Goal: Task Accomplishment & Management: Use online tool/utility

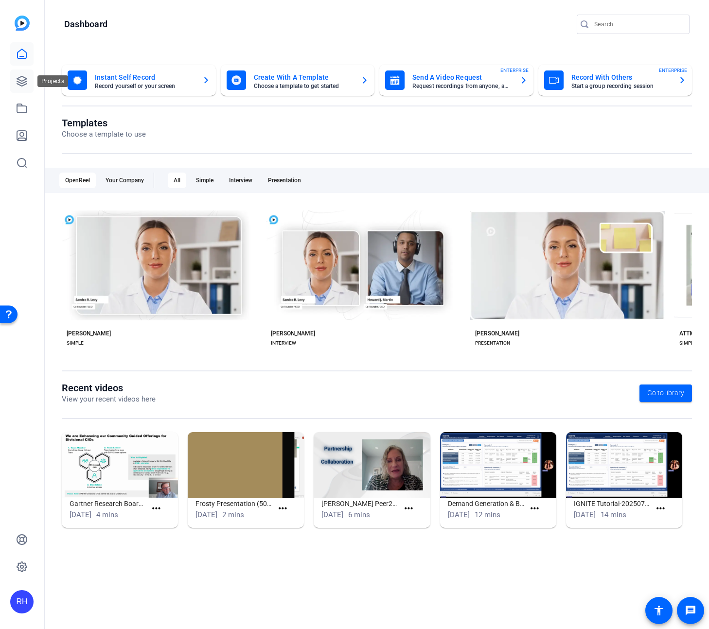
click at [22, 83] on icon at bounding box center [22, 81] width 10 height 10
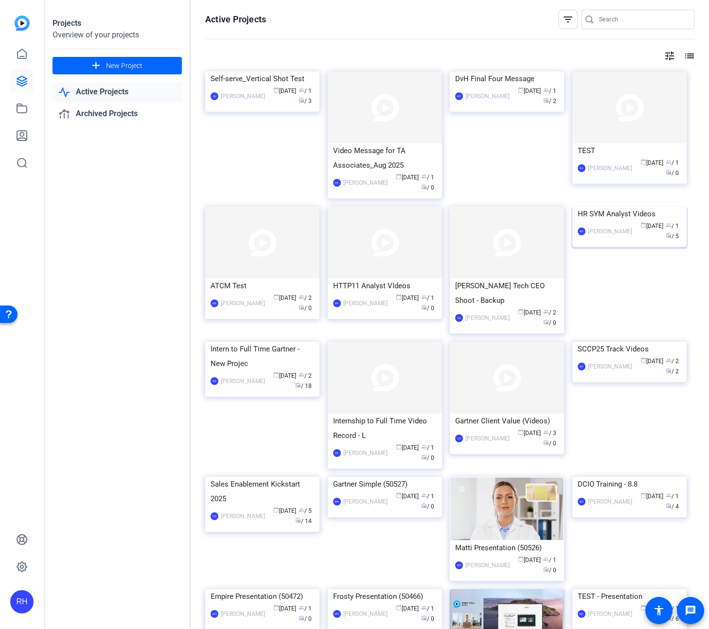
click at [640, 207] on img at bounding box center [629, 207] width 114 height 0
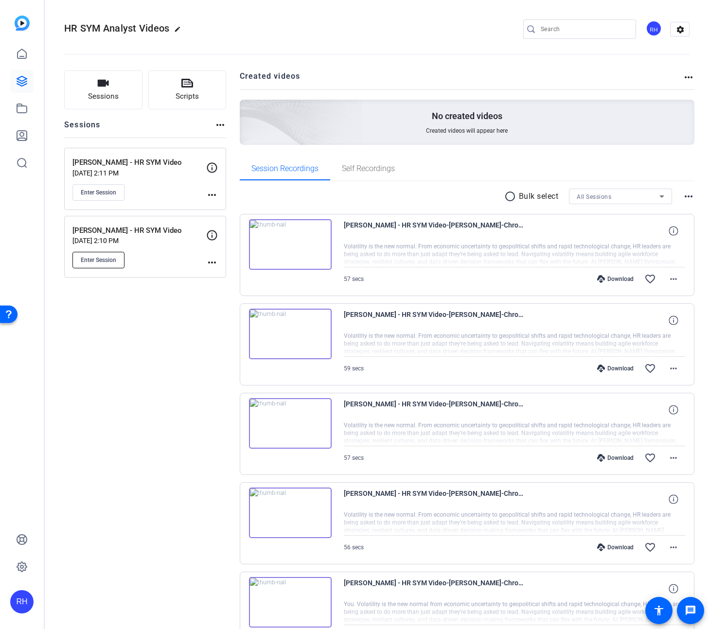
click at [116, 263] on span "Enter Session" at bounding box center [98, 260] width 35 height 8
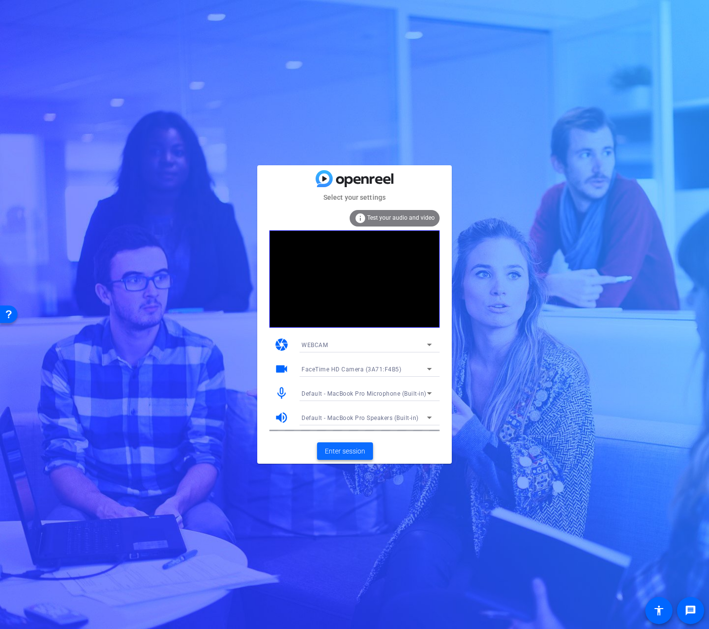
click at [350, 453] on span "Enter session" at bounding box center [345, 451] width 40 height 10
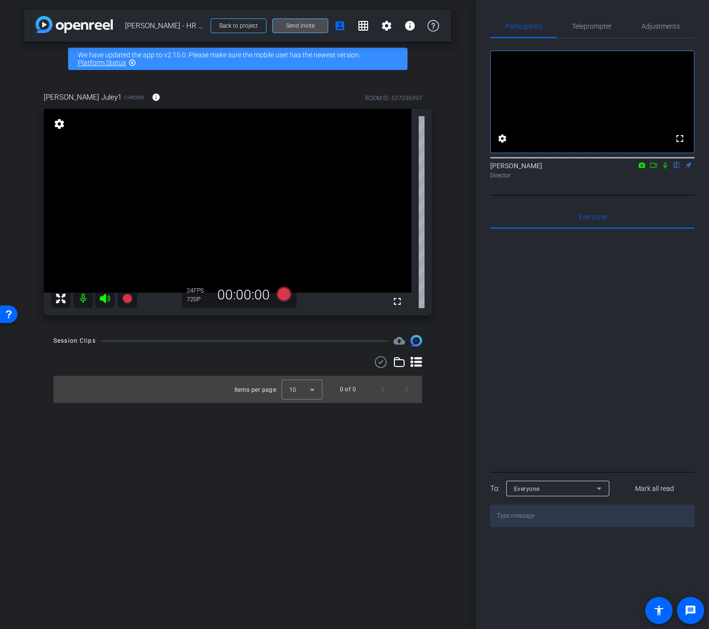
click at [300, 22] on span "Send invite" at bounding box center [300, 26] width 29 height 8
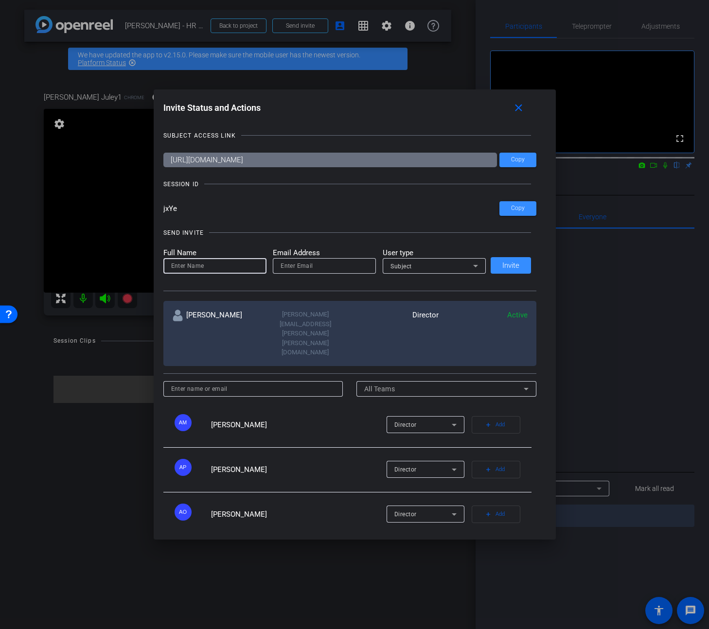
click at [210, 268] on input at bounding box center [214, 266] width 87 height 12
type input "margie escamilla"
type input "margie.escamilla@gartner.com"
click at [414, 270] on div "Subject" at bounding box center [431, 266] width 83 height 12
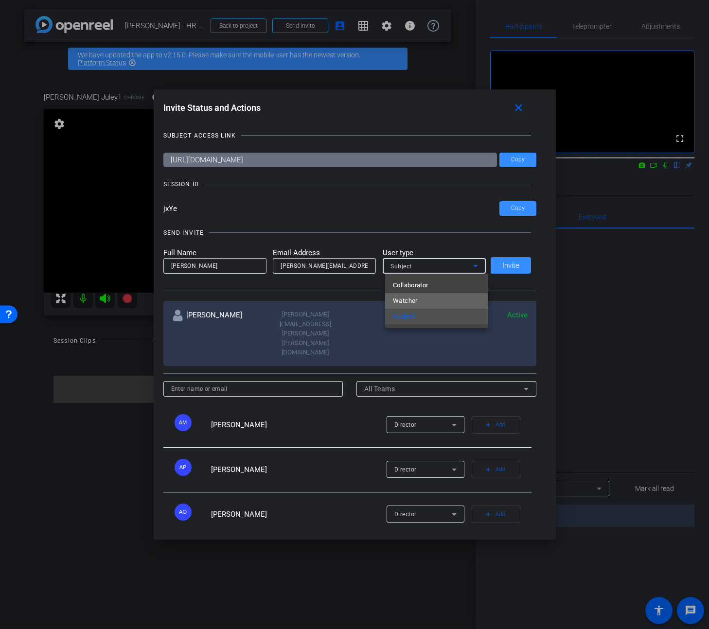
click at [410, 300] on span "Watcher" at bounding box center [405, 301] width 25 height 12
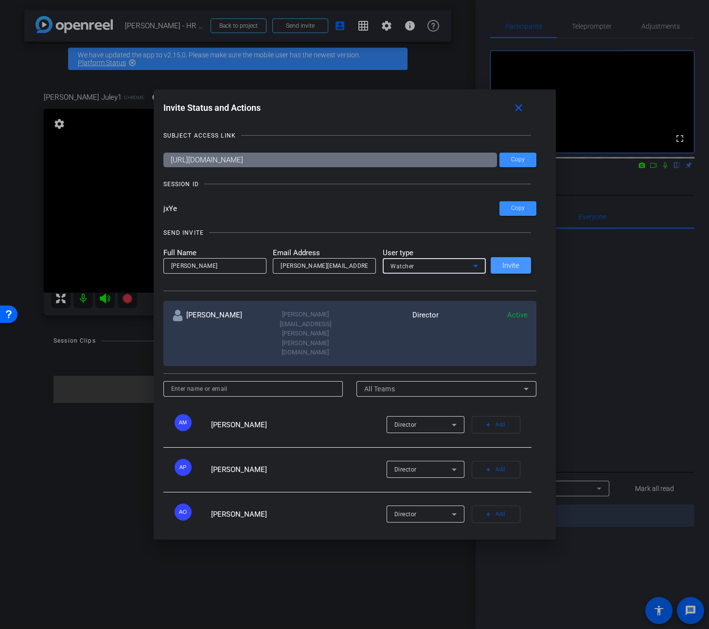
click at [517, 262] on span "Invite" at bounding box center [510, 265] width 17 height 7
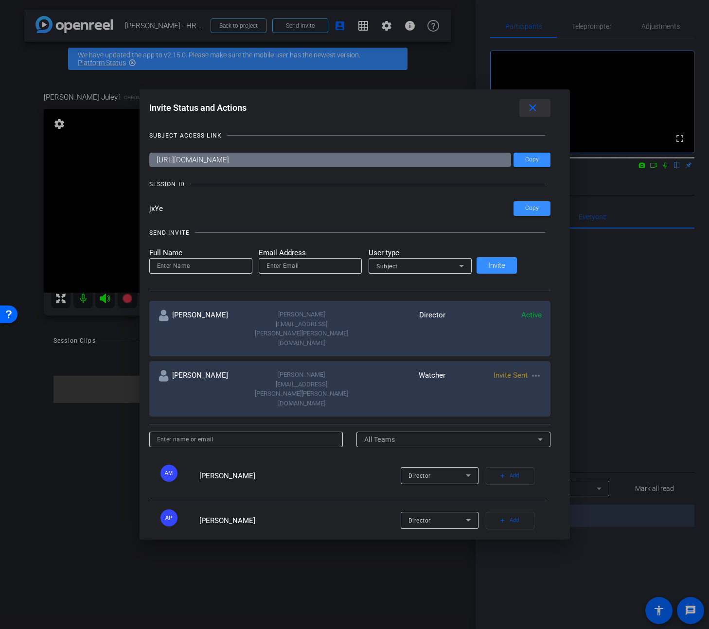
click at [526, 109] on mat-icon "close" at bounding box center [532, 108] width 12 height 12
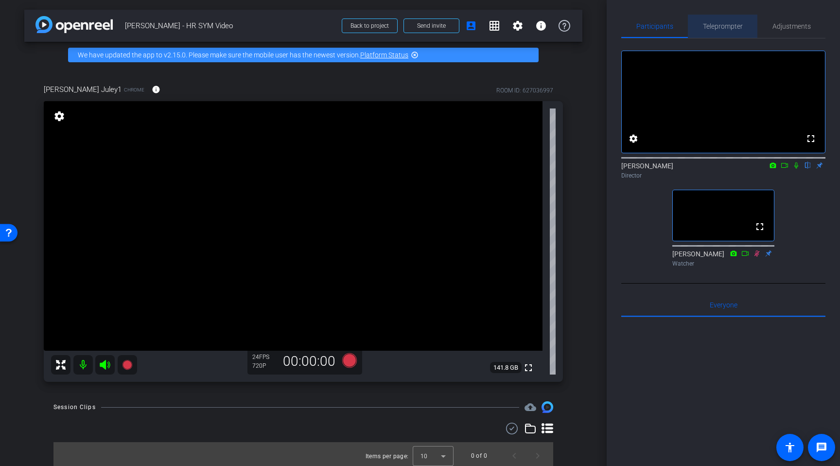
click at [708, 30] on span "Teleprompter" at bounding box center [723, 26] width 40 height 23
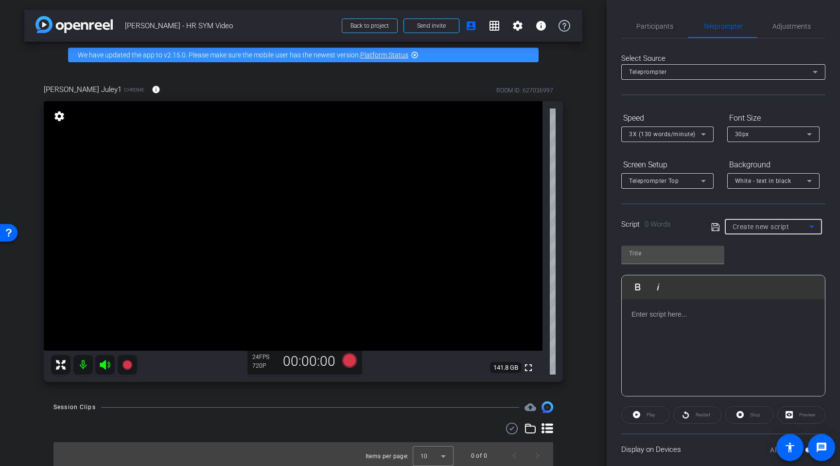
click at [708, 228] on span "Create new script" at bounding box center [761, 227] width 57 height 8
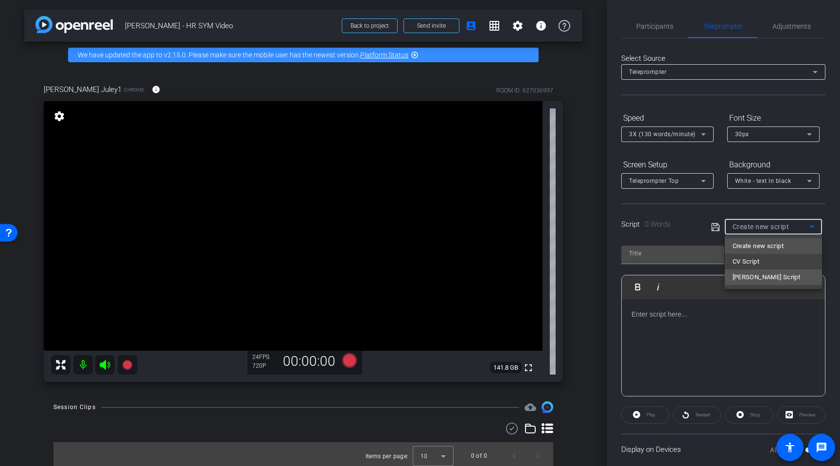
click at [708, 278] on span "Rachel Script" at bounding box center [767, 277] width 68 height 12
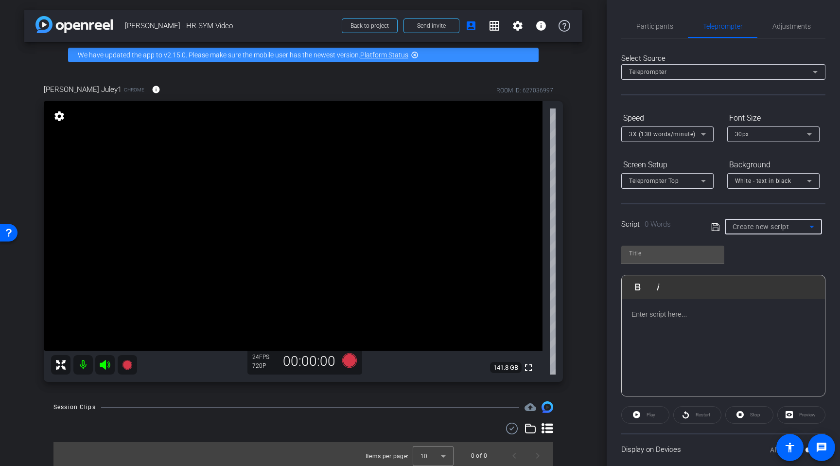
type input "Rachel Script"
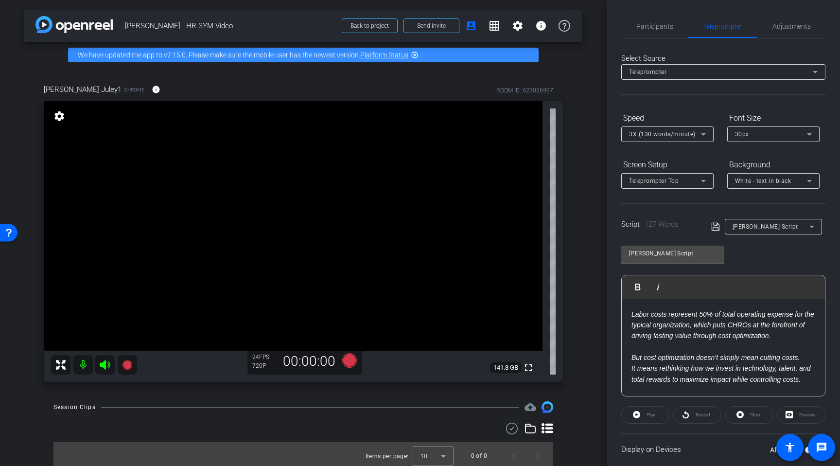
click at [613, 227] on div "Participants Teleprompter Adjustments settings Rob Harpin flip Director margie …" at bounding box center [723, 233] width 233 height 466
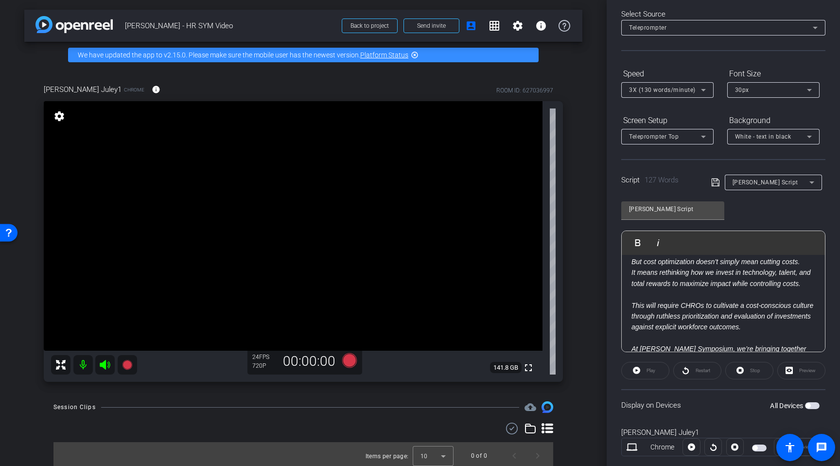
scroll to position [66, 0]
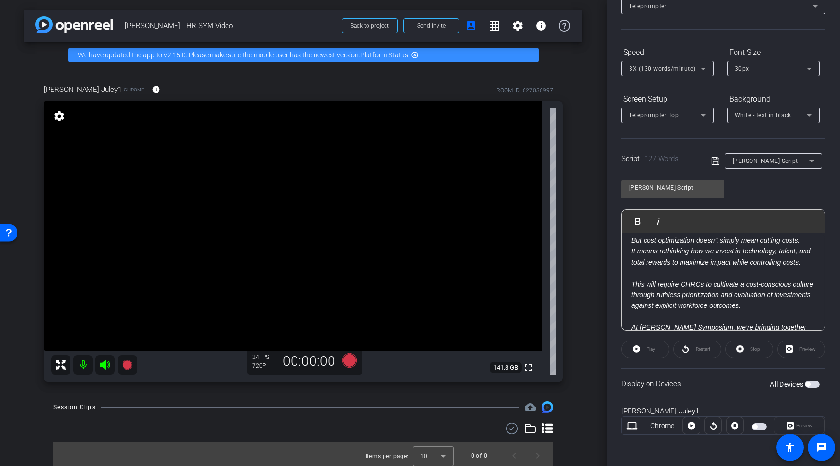
click at [708, 425] on div "Preview" at bounding box center [799, 425] width 51 height 17
click at [708, 387] on div "All Devices" at bounding box center [795, 384] width 50 height 10
click at [708, 384] on button "All Devices" at bounding box center [812, 384] width 15 height 7
click at [708, 423] on span "Preview" at bounding box center [804, 424] width 17 height 5
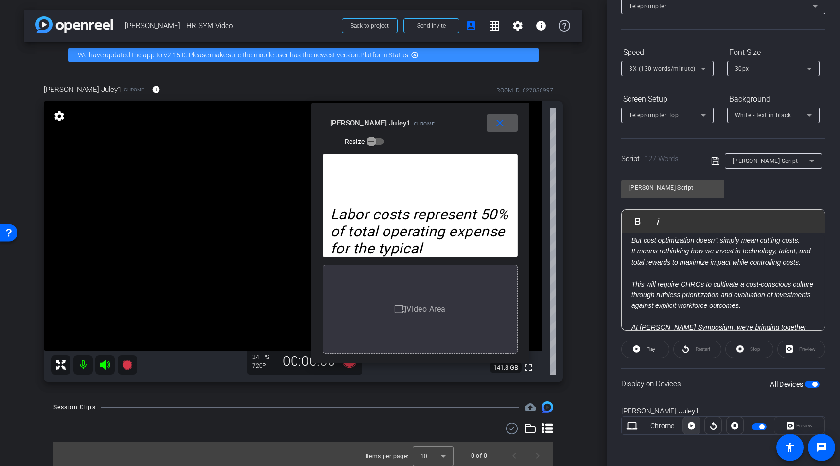
click at [693, 428] on icon at bounding box center [691, 425] width 7 height 7
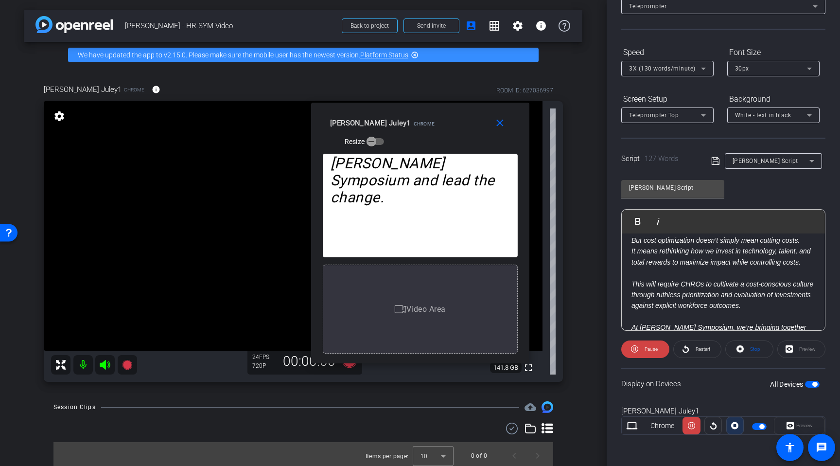
click at [708, 426] on icon at bounding box center [734, 425] width 7 height 15
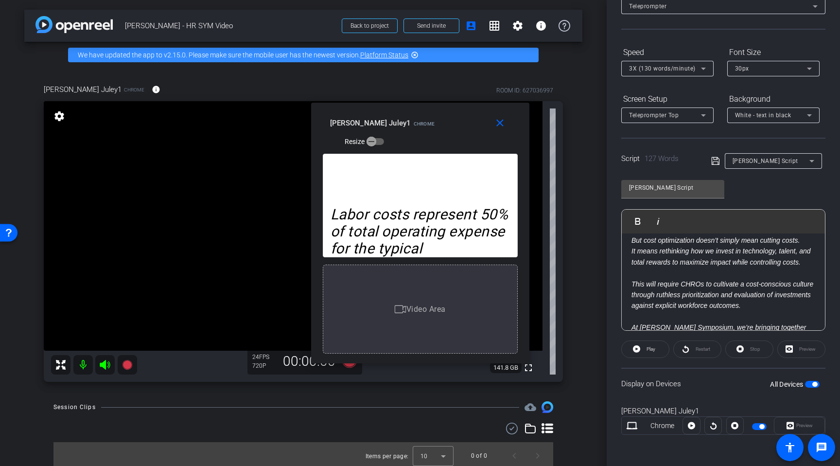
drag, startPoint x: 509, startPoint y: 124, endPoint x: 519, endPoint y: 129, distance: 10.4
click at [509, 124] on span at bounding box center [502, 122] width 31 height 23
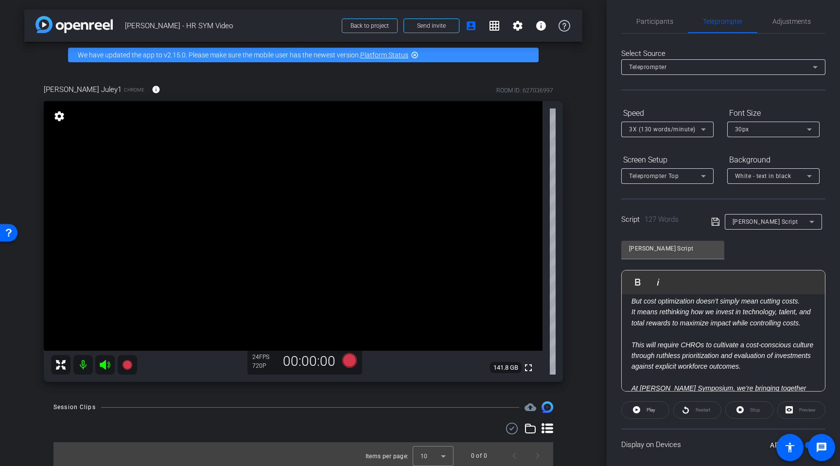
scroll to position [0, 0]
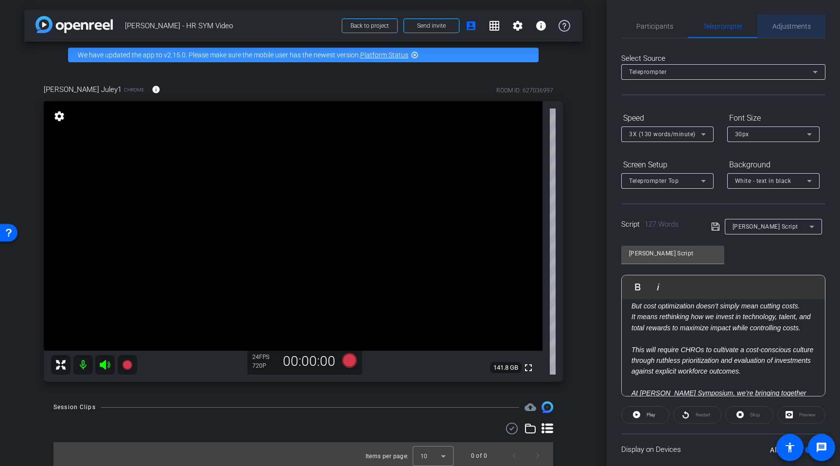
click at [708, 24] on span "Adjustments" at bounding box center [791, 26] width 38 height 7
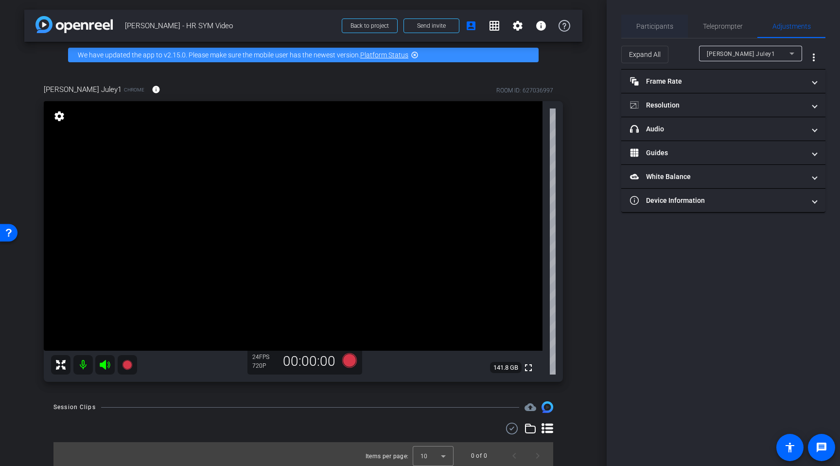
click at [647, 29] on span "Participants" at bounding box center [654, 26] width 37 height 7
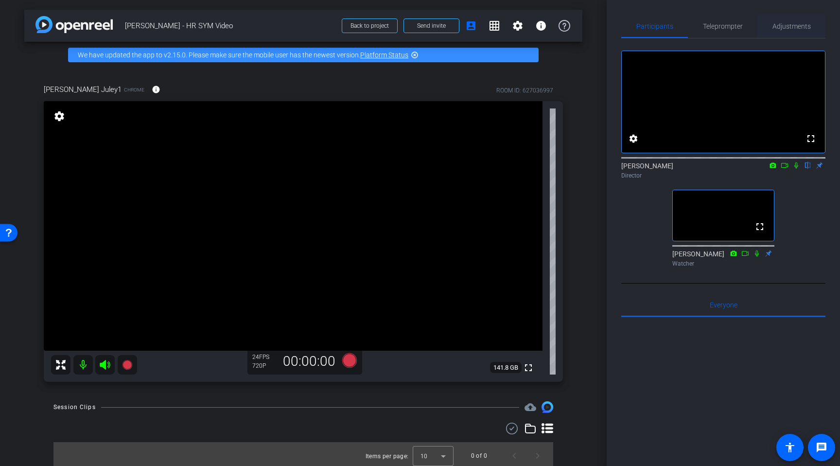
click at [708, 31] on span "Adjustments" at bounding box center [791, 26] width 38 height 23
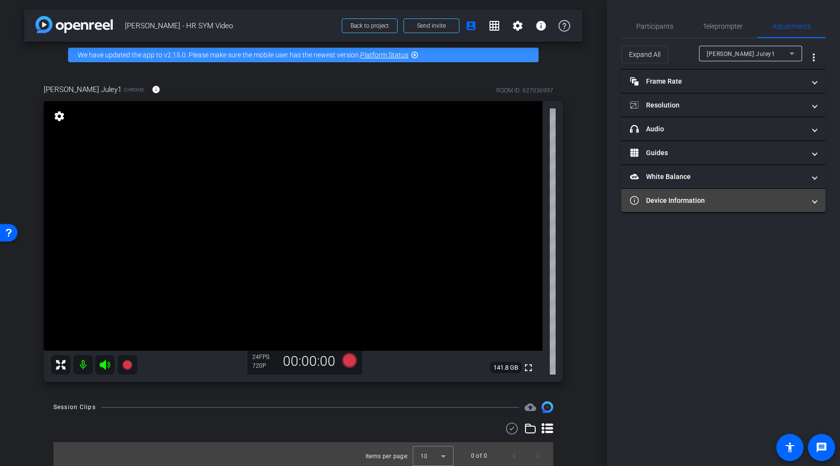
click at [708, 198] on mat-panel-title "Device Information" at bounding box center [717, 200] width 175 height 10
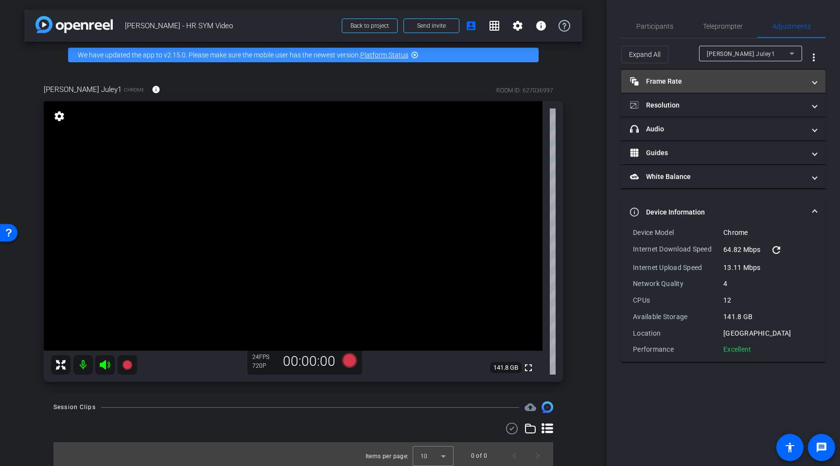
click at [706, 78] on mat-panel-title "Frame Rate Frame Rate" at bounding box center [717, 81] width 175 height 10
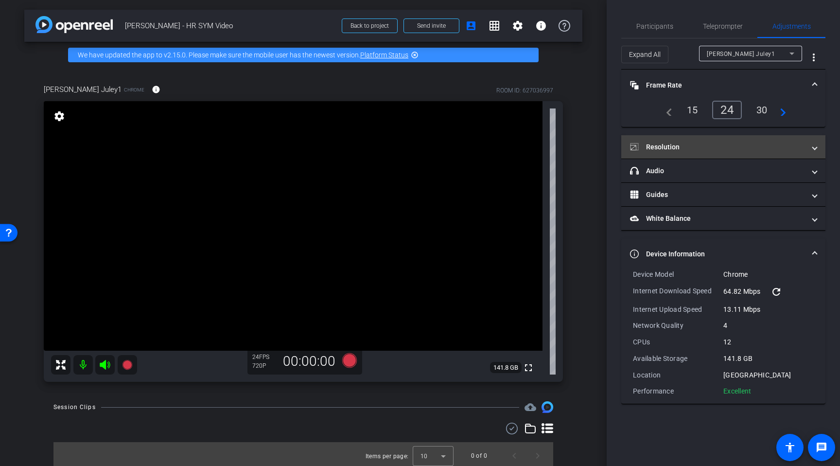
click at [697, 142] on mat-panel-title "Resolution" at bounding box center [717, 147] width 175 height 10
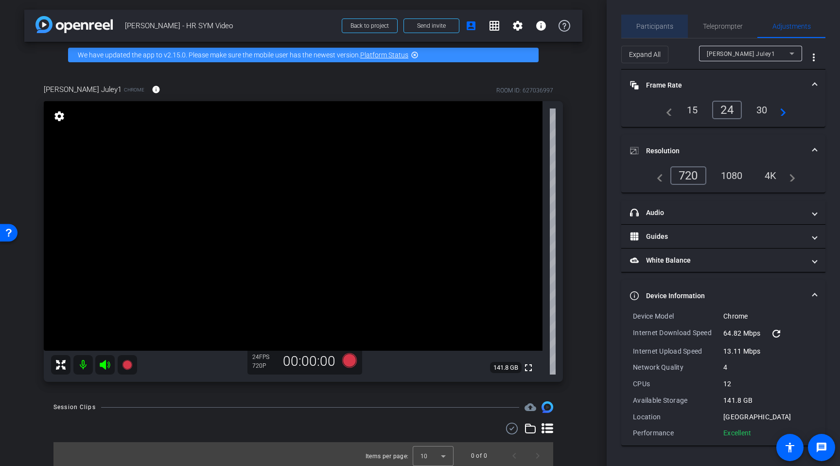
click at [665, 28] on span "Participants" at bounding box center [654, 26] width 37 height 7
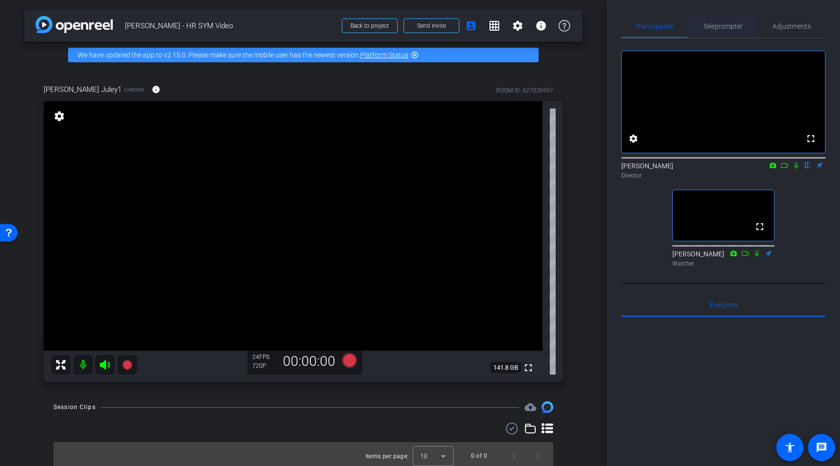
click at [708, 36] on span "Teleprompter" at bounding box center [723, 26] width 40 height 23
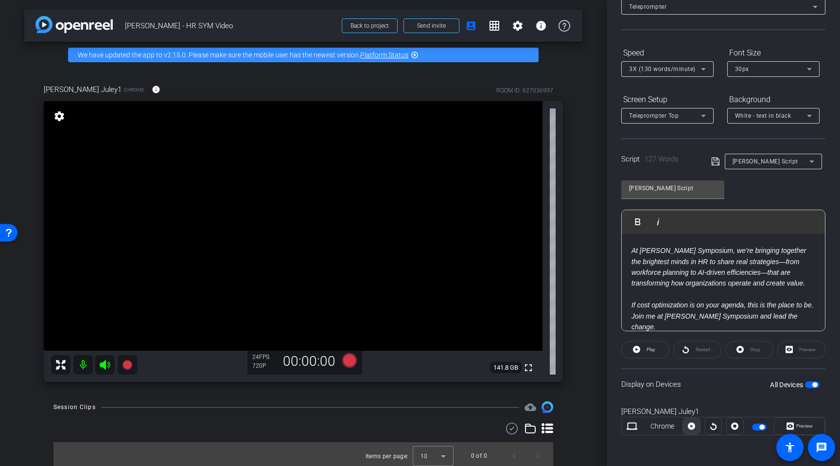
scroll to position [66, 0]
click at [708, 422] on span at bounding box center [799, 425] width 50 height 23
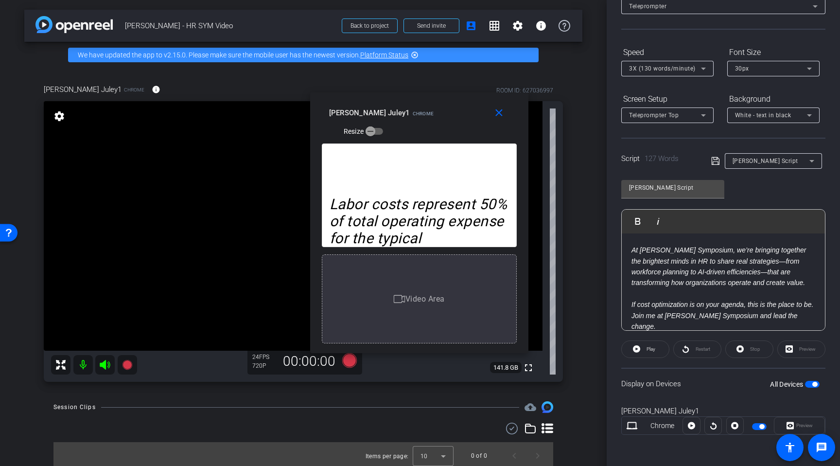
drag, startPoint x: 396, startPoint y: 118, endPoint x: 393, endPoint y: 107, distance: 10.5
click at [393, 107] on div "Rachel Juley1 Chrome" at bounding box center [381, 112] width 105 height 12
click at [708, 421] on div "Preview" at bounding box center [799, 425] width 51 height 17
click at [708, 428] on div "Preview" at bounding box center [799, 425] width 51 height 17
click at [501, 112] on mat-icon "close" at bounding box center [499, 113] width 12 height 12
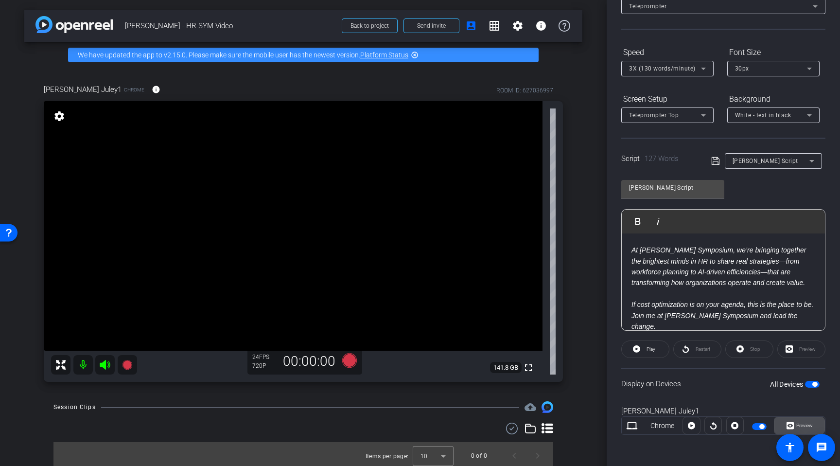
click at [708, 424] on span "Preview" at bounding box center [803, 426] width 19 height 14
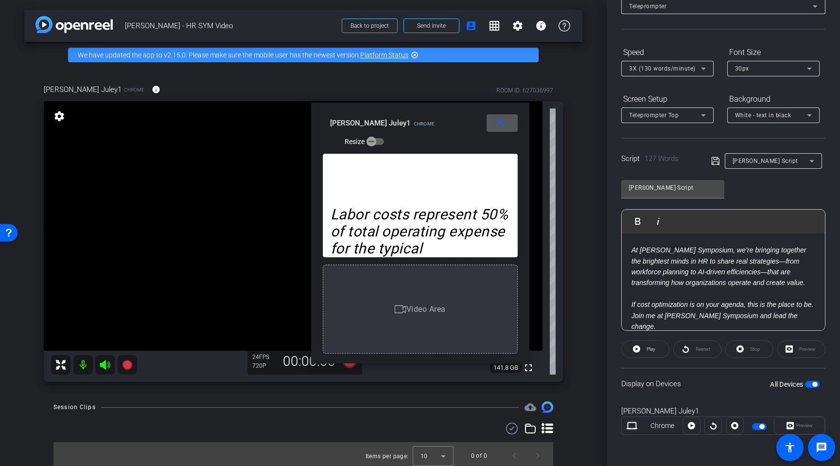
click at [496, 124] on mat-icon "close" at bounding box center [500, 123] width 12 height 12
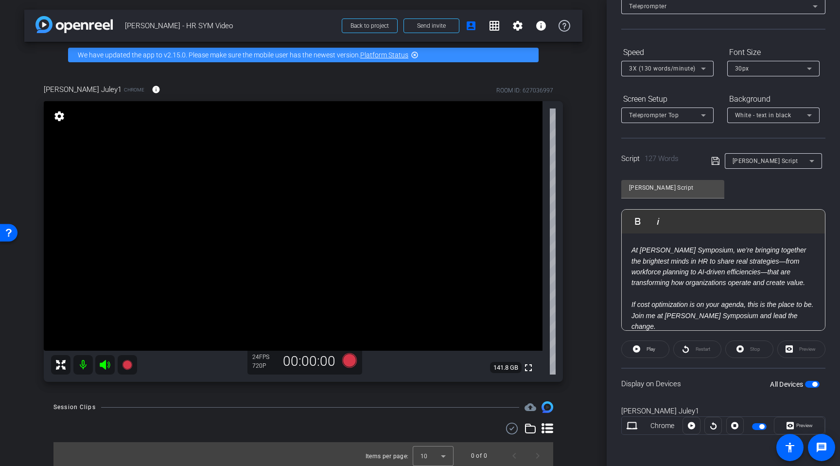
scroll to position [0, 0]
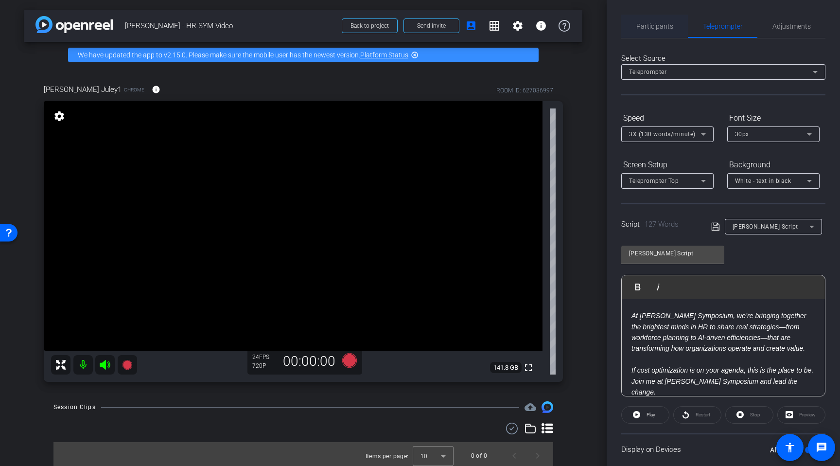
click at [666, 24] on span "Participants" at bounding box center [654, 26] width 37 height 7
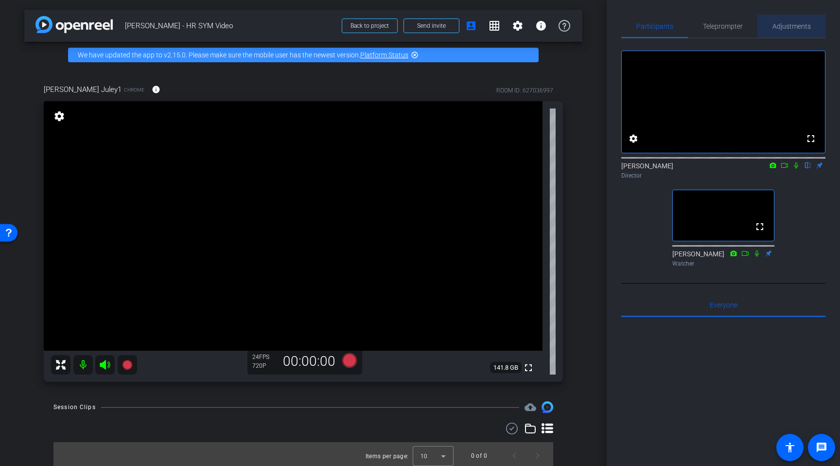
click at [708, 28] on span "Adjustments" at bounding box center [791, 26] width 38 height 7
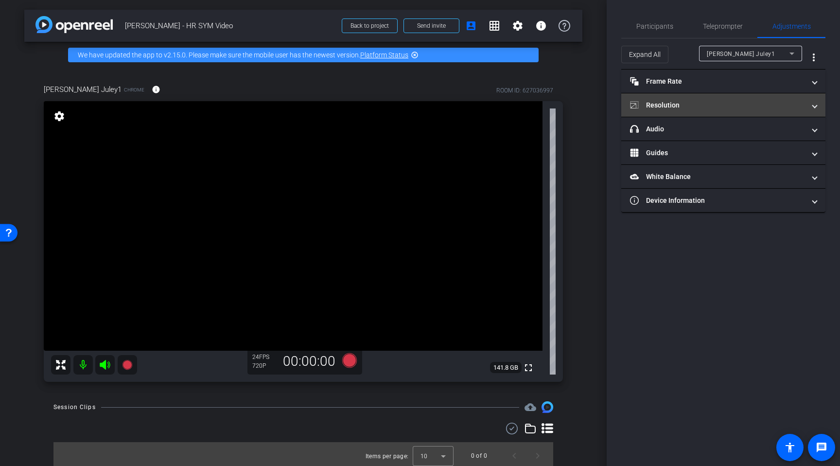
click at [704, 107] on mat-panel-title "Resolution" at bounding box center [717, 105] width 175 height 10
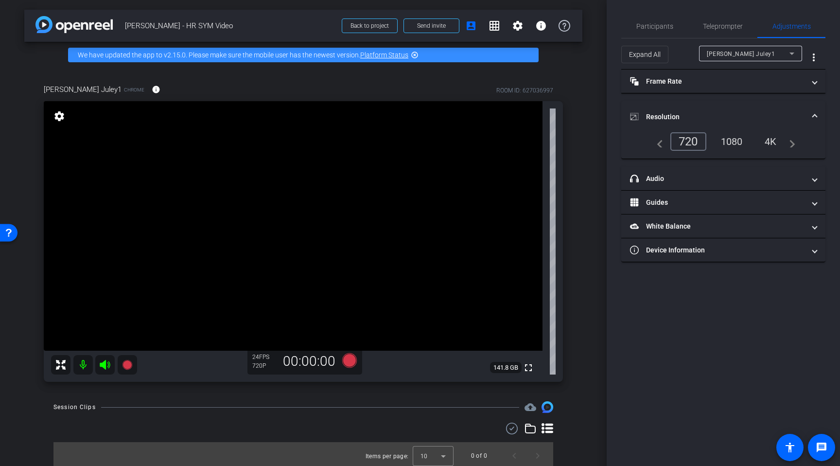
click at [708, 141] on div "1080" at bounding box center [732, 141] width 36 height 17
click at [708, 142] on div "4K" at bounding box center [771, 141] width 27 height 17
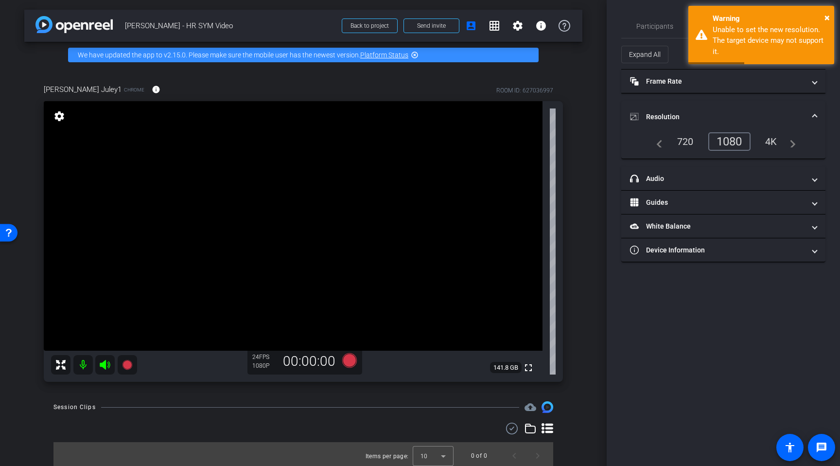
click at [708, 146] on div "1080" at bounding box center [729, 141] width 42 height 18
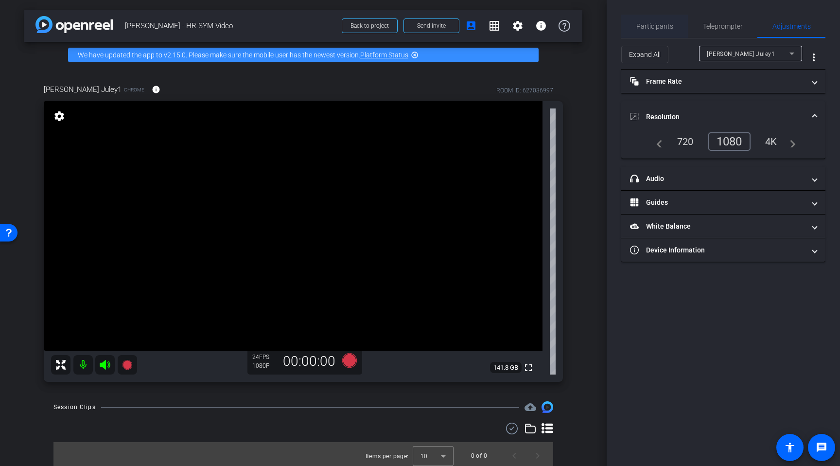
click at [648, 24] on span "Participants" at bounding box center [654, 26] width 37 height 7
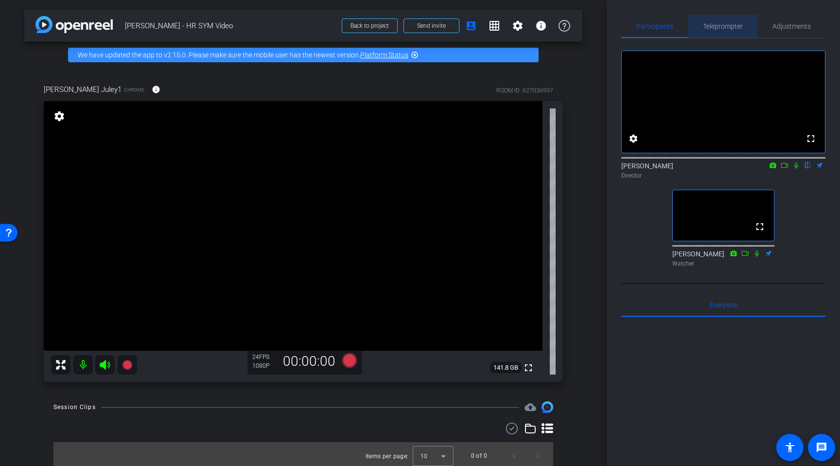
click at [708, 28] on span "Teleprompter" at bounding box center [723, 26] width 40 height 7
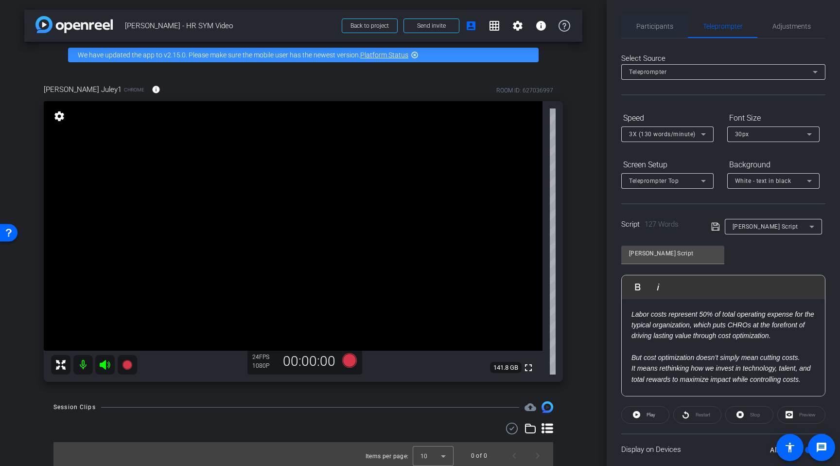
click at [651, 28] on span "Participants" at bounding box center [654, 26] width 37 height 7
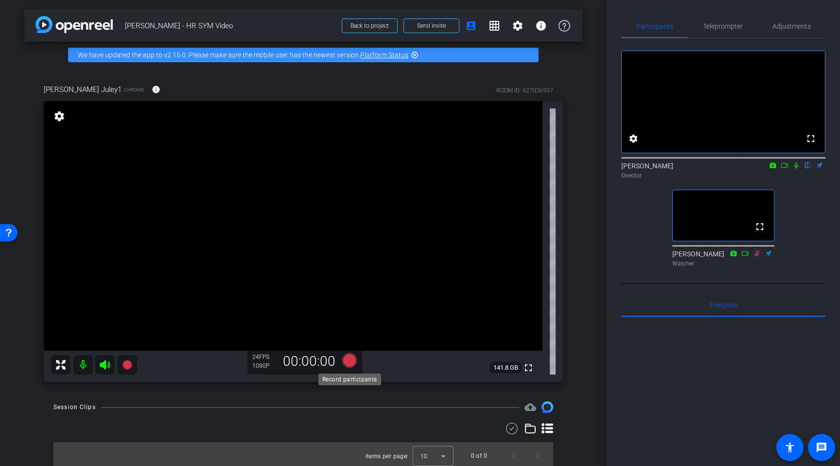
click at [351, 361] on icon at bounding box center [349, 360] width 15 height 15
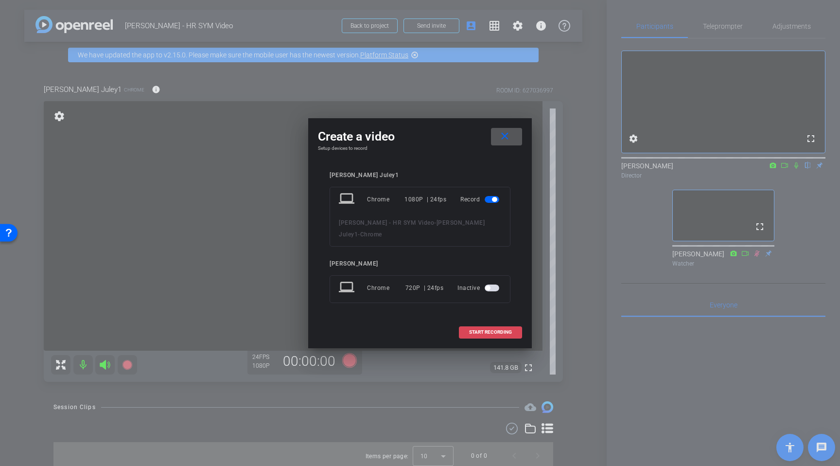
click at [493, 330] on span "START RECORDING" at bounding box center [490, 332] width 43 height 5
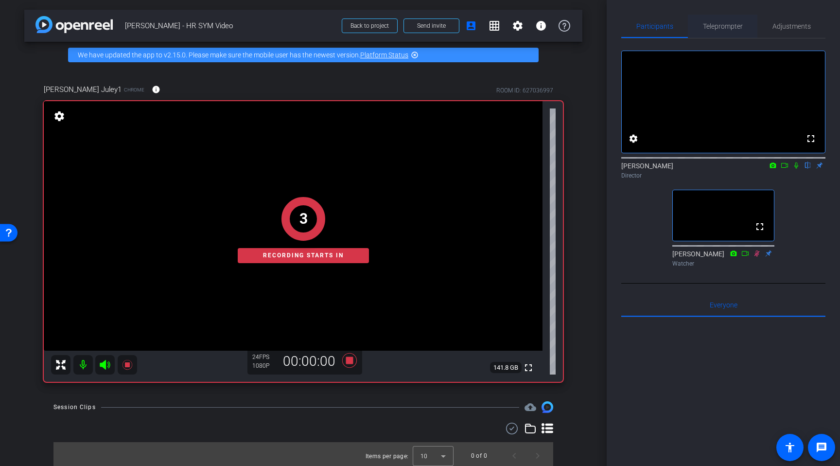
click at [708, 27] on span "Teleprompter" at bounding box center [723, 26] width 40 height 7
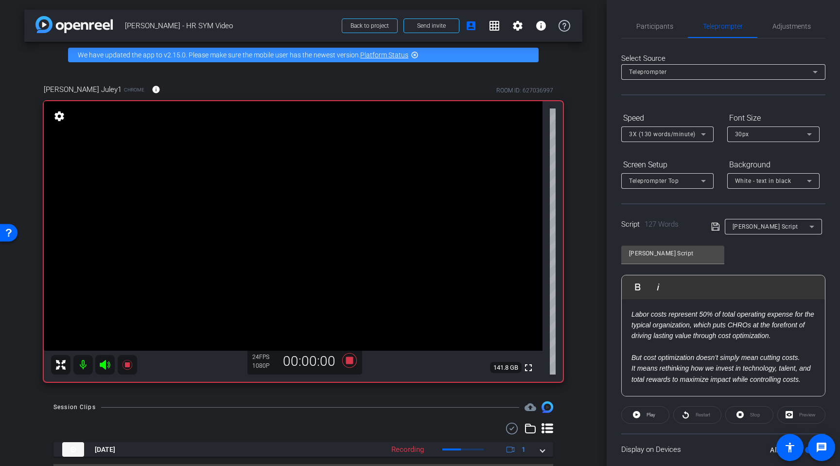
click at [644, 419] on span at bounding box center [645, 414] width 47 height 23
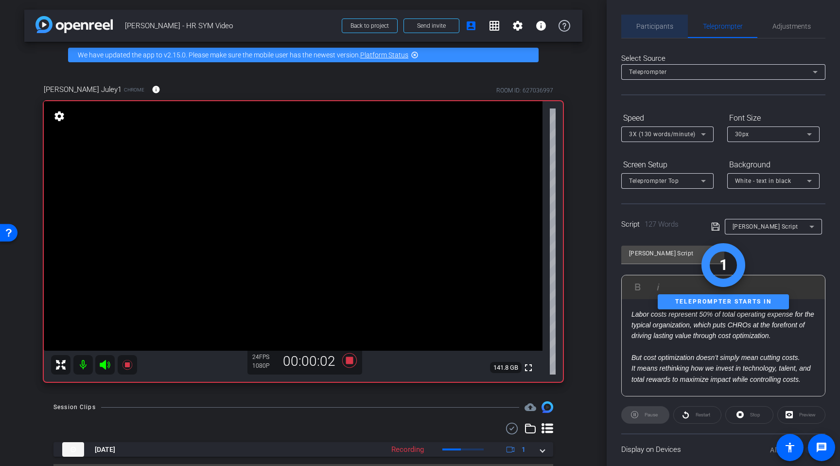
click at [663, 24] on span "Participants" at bounding box center [654, 26] width 37 height 7
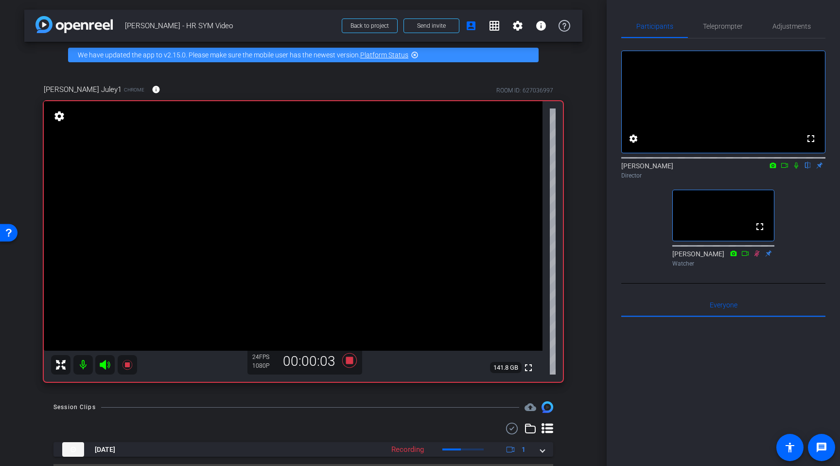
click at [708, 169] on icon at bounding box center [796, 165] width 8 height 7
drag, startPoint x: 731, startPoint y: 28, endPoint x: 735, endPoint y: 49, distance: 21.4
click at [708, 28] on span "Teleprompter" at bounding box center [723, 26] width 40 height 7
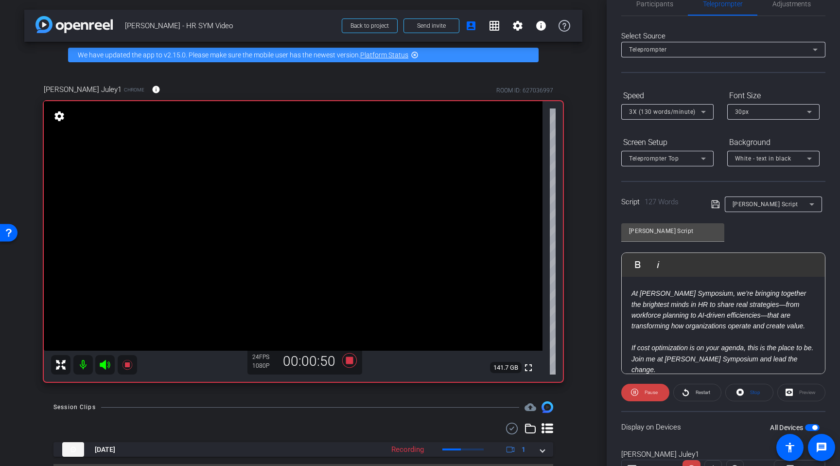
scroll to position [24, 0]
click at [350, 361] on icon at bounding box center [349, 360] width 15 height 15
drag, startPoint x: 655, startPoint y: 4, endPoint x: 658, endPoint y: 21, distance: 17.7
click at [655, 4] on span "Participants" at bounding box center [654, 2] width 37 height 7
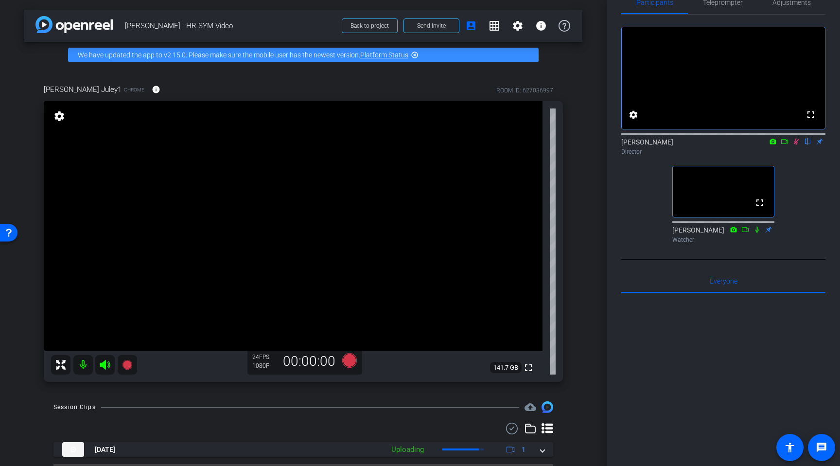
click at [708, 145] on icon at bounding box center [796, 141] width 8 height 7
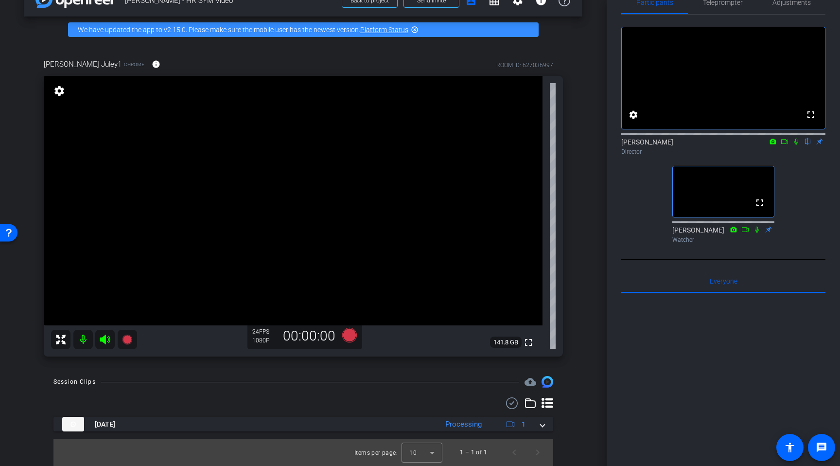
click at [583, 200] on div "arrow_back Rachel Juley - HR SYM Video Back to project Send invite account_box …" at bounding box center [303, 208] width 607 height 466
click at [350, 336] on icon at bounding box center [349, 335] width 15 height 15
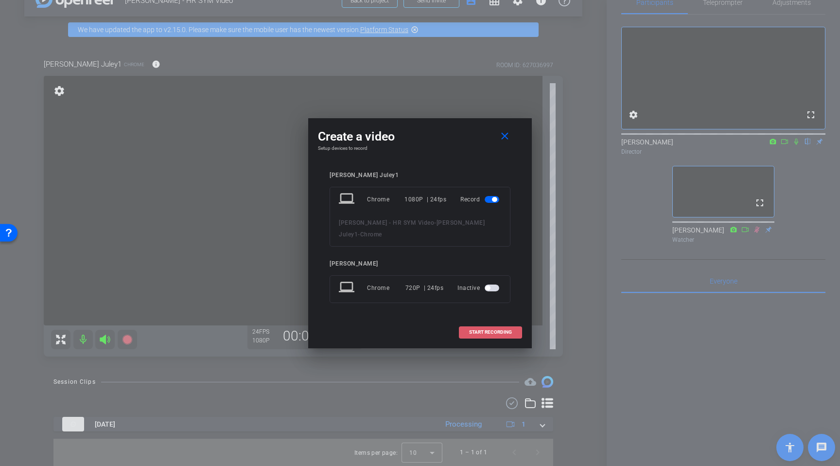
click at [478, 330] on span "START RECORDING" at bounding box center [490, 332] width 43 height 5
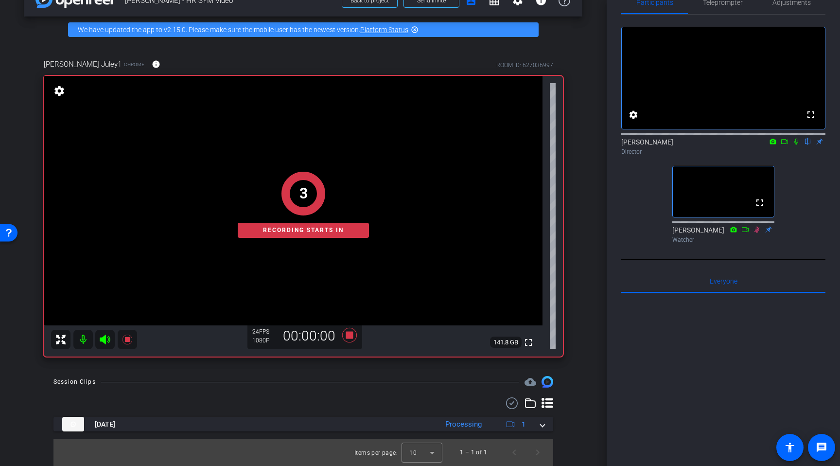
scroll to position [0, 0]
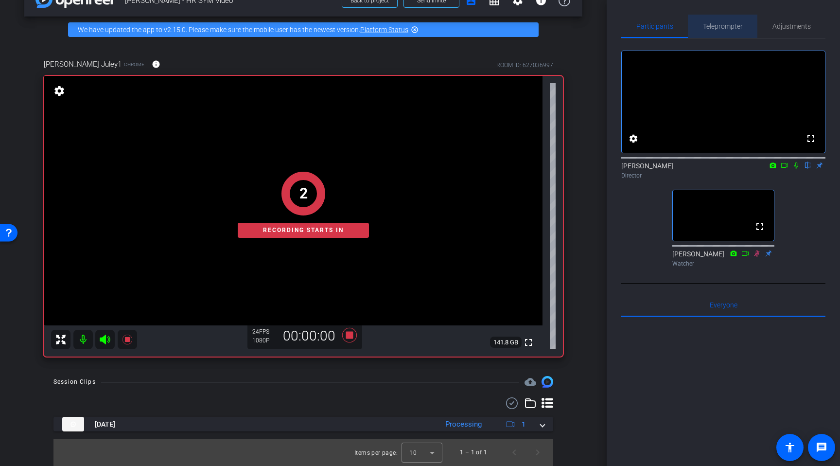
click at [708, 27] on span "Teleprompter" at bounding box center [723, 26] width 40 height 7
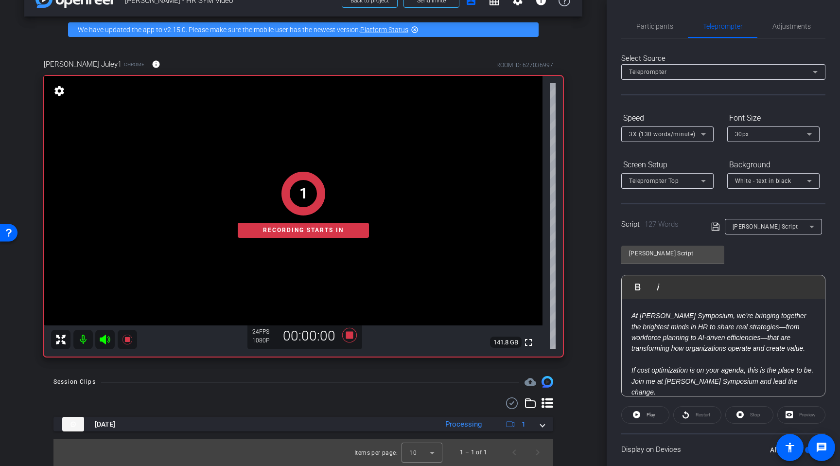
scroll to position [66, 0]
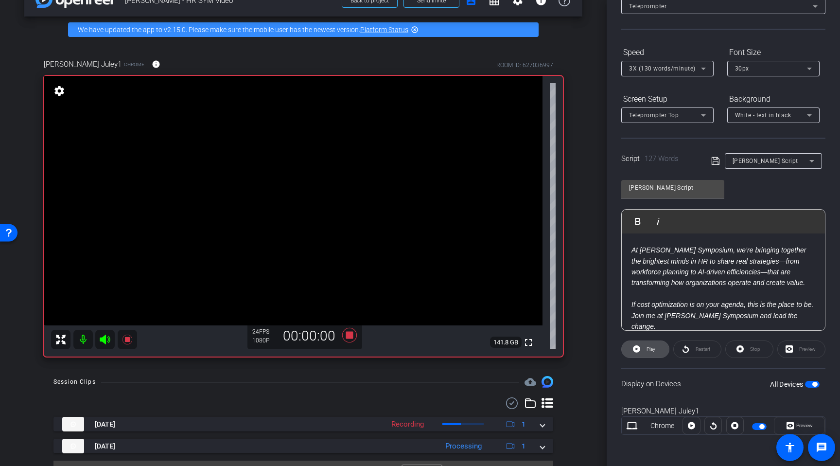
click at [649, 350] on span "Play" at bounding box center [650, 348] width 9 height 5
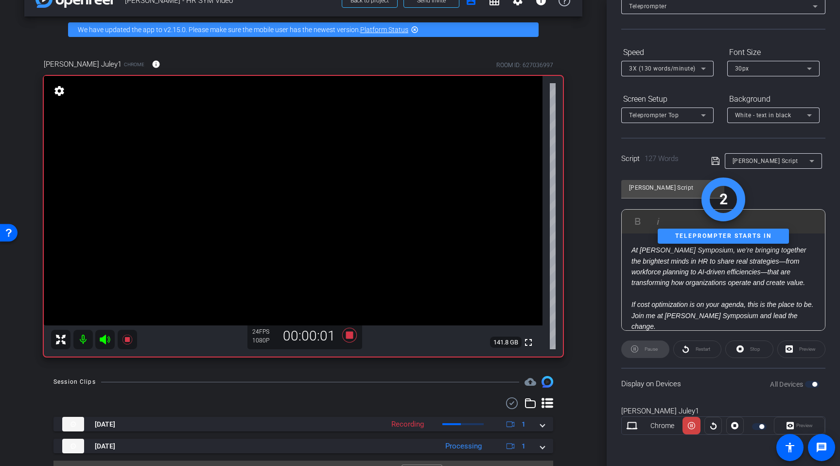
scroll to position [0, 0]
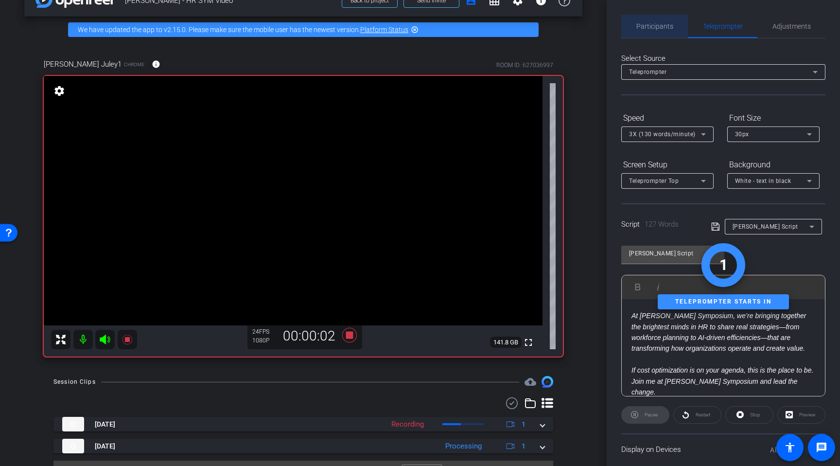
click at [665, 25] on span "Participants" at bounding box center [654, 26] width 37 height 7
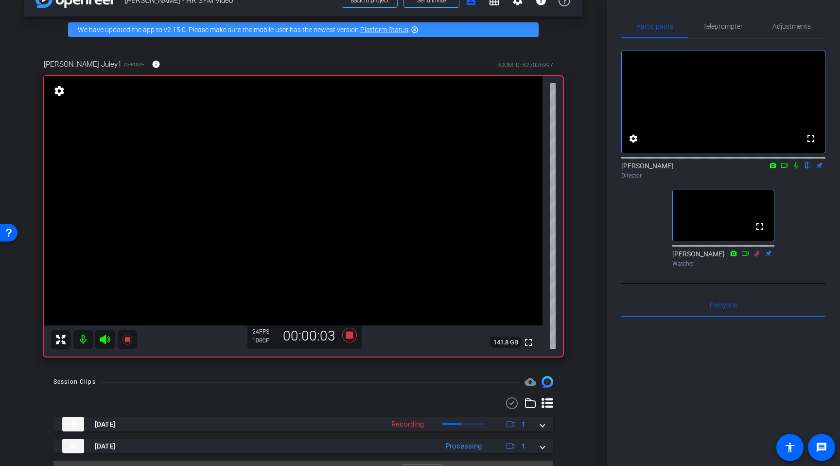
click at [708, 169] on icon at bounding box center [796, 165] width 8 height 7
click at [708, 24] on span "Teleprompter" at bounding box center [723, 26] width 40 height 7
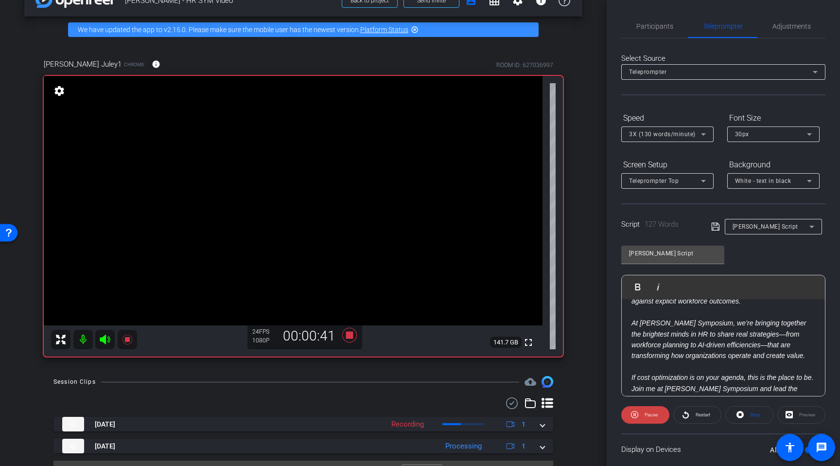
scroll to position [129, 0]
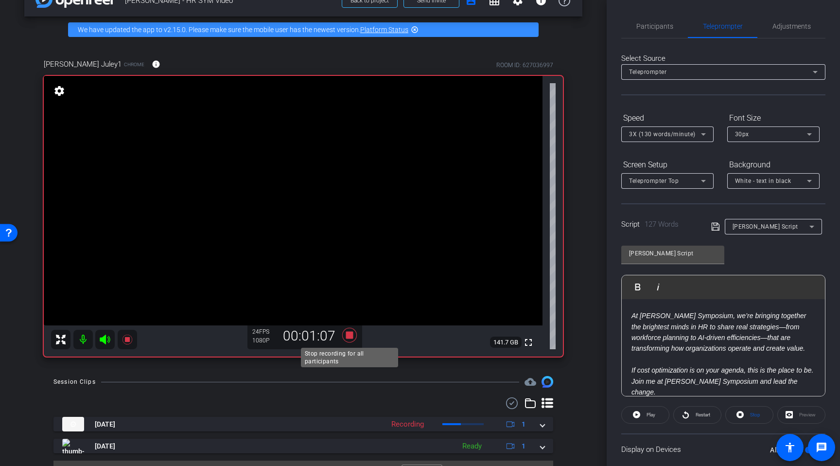
click at [349, 334] on icon at bounding box center [349, 335] width 15 height 15
click at [656, 30] on span "Participants" at bounding box center [654, 26] width 37 height 23
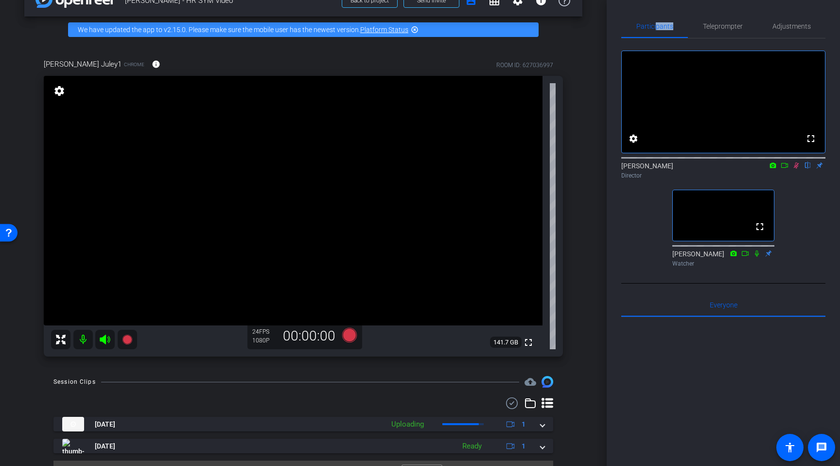
click at [708, 169] on icon at bounding box center [796, 165] width 5 height 6
click at [708, 23] on span "Teleprompter" at bounding box center [723, 26] width 40 height 7
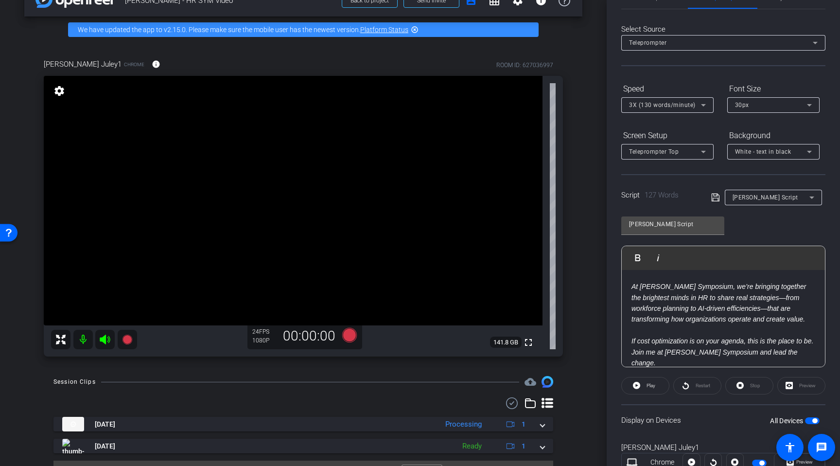
scroll to position [66, 0]
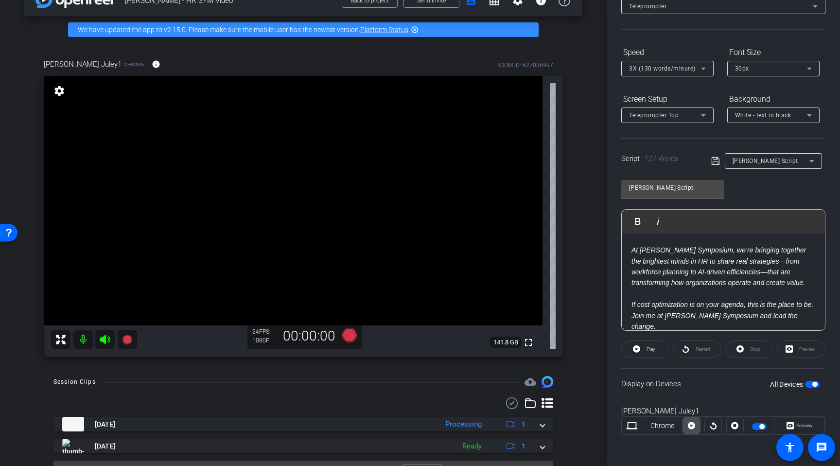
click at [693, 430] on icon at bounding box center [691, 425] width 7 height 15
click at [708, 426] on span at bounding box center [799, 425] width 50 height 23
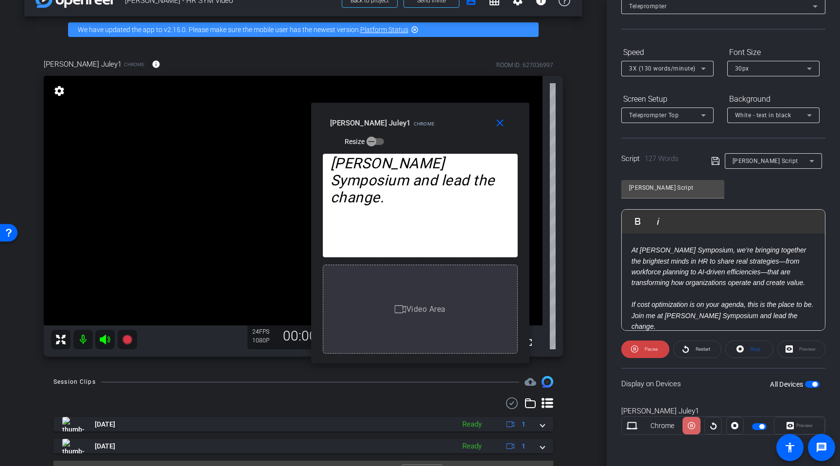
click at [691, 428] on icon at bounding box center [691, 425] width 7 height 15
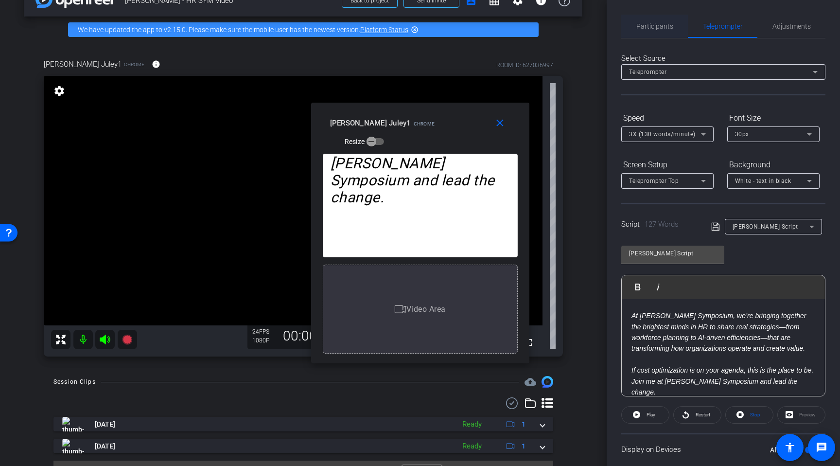
click at [669, 26] on span "Participants" at bounding box center [654, 26] width 37 height 7
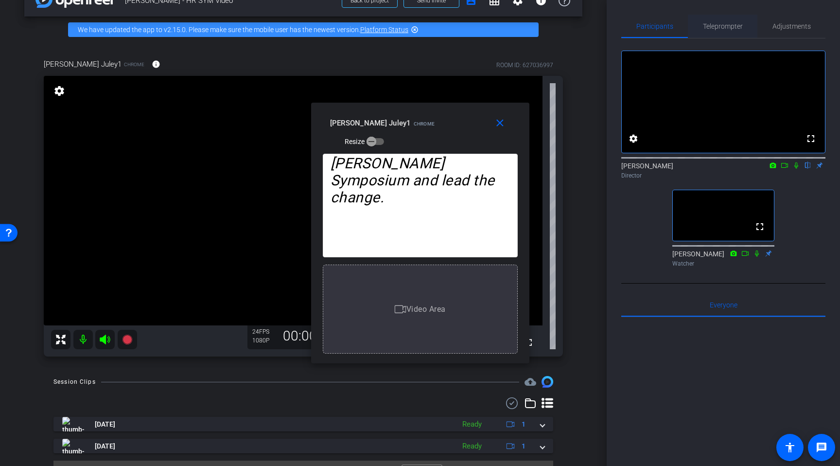
click at [708, 24] on span "Teleprompter" at bounding box center [723, 26] width 40 height 7
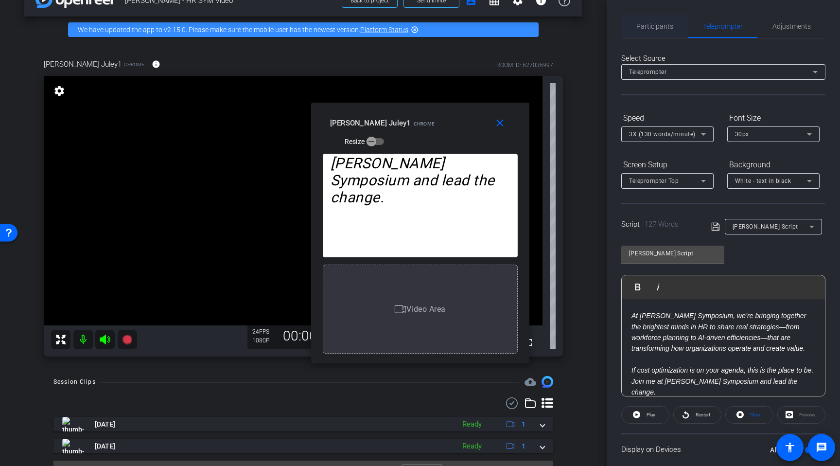
click at [647, 25] on span "Participants" at bounding box center [654, 26] width 37 height 7
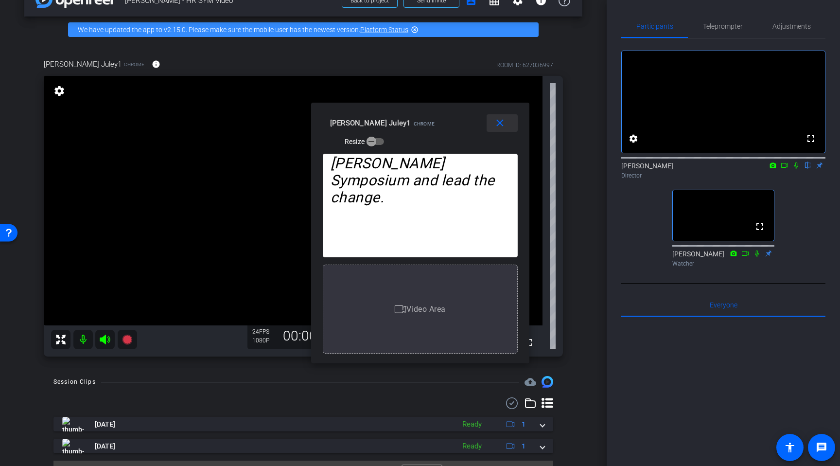
click at [504, 125] on mat-icon "close" at bounding box center [500, 123] width 12 height 12
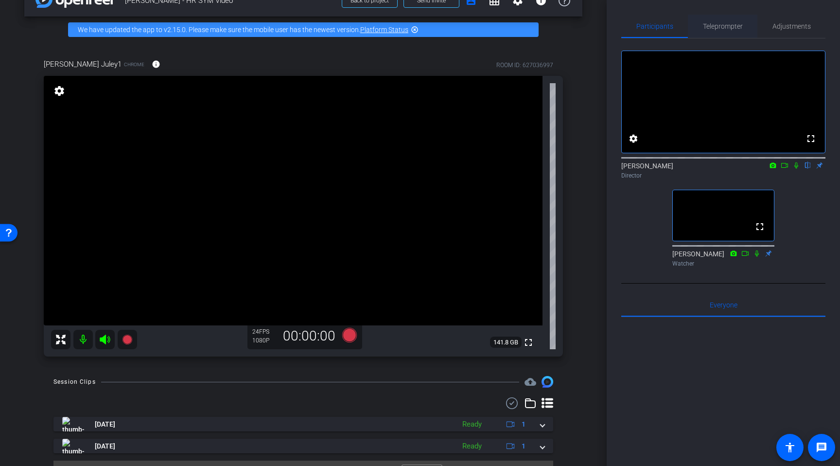
click at [708, 28] on span "Teleprompter" at bounding box center [723, 26] width 40 height 7
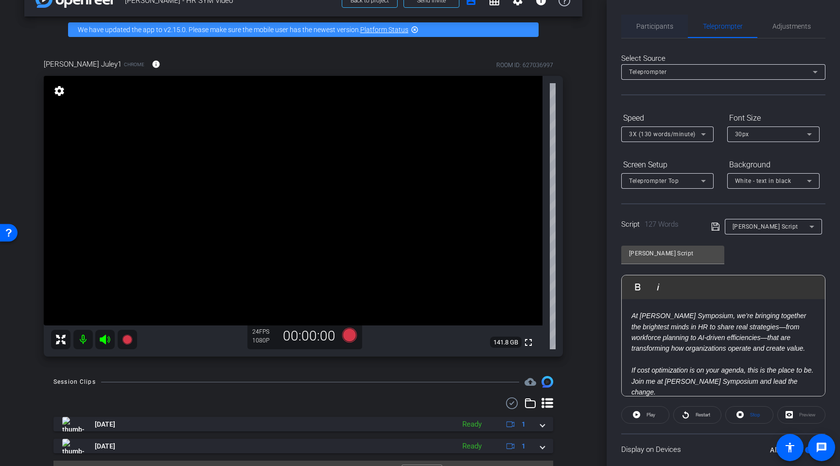
click at [648, 30] on span "Participants" at bounding box center [654, 26] width 37 height 23
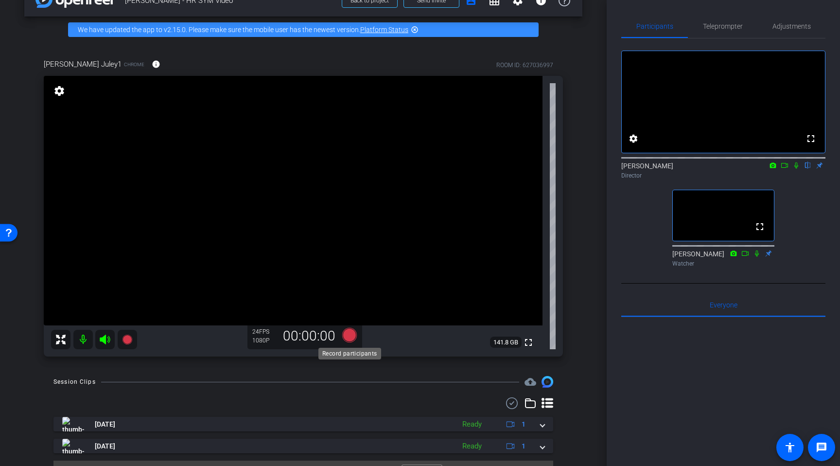
click at [346, 335] on icon at bounding box center [349, 335] width 15 height 15
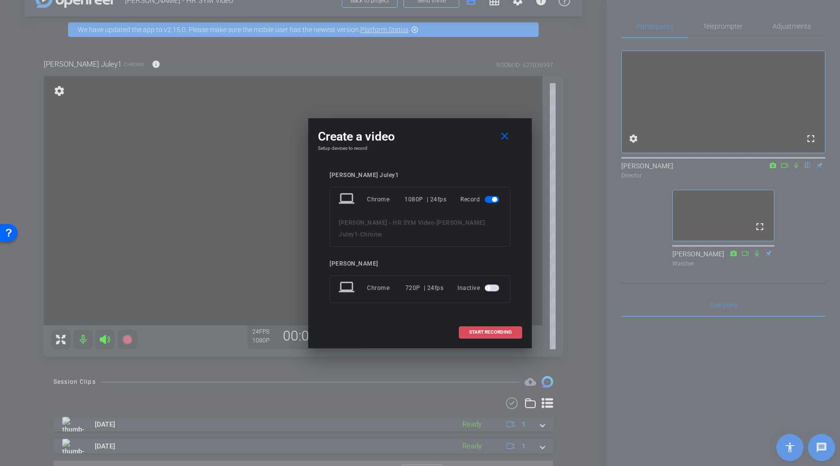
drag, startPoint x: 481, startPoint y: 327, endPoint x: 488, endPoint y: 320, distance: 9.3
click at [481, 330] on span "START RECORDING" at bounding box center [490, 332] width 43 height 5
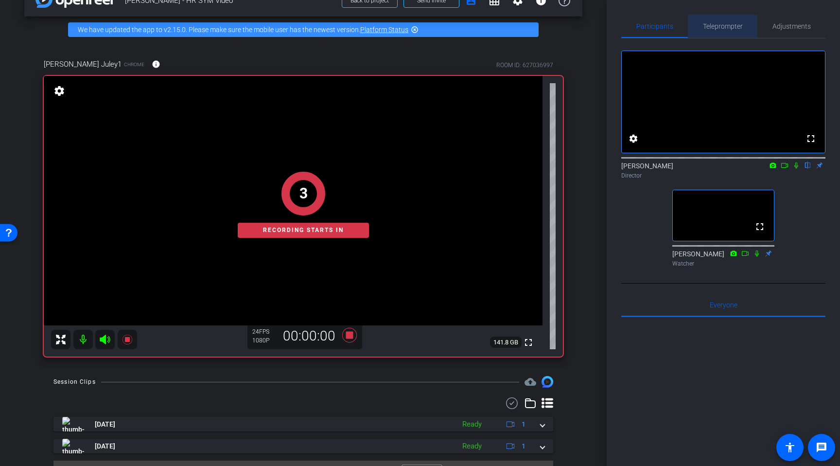
click at [708, 23] on span "Teleprompter" at bounding box center [723, 26] width 40 height 7
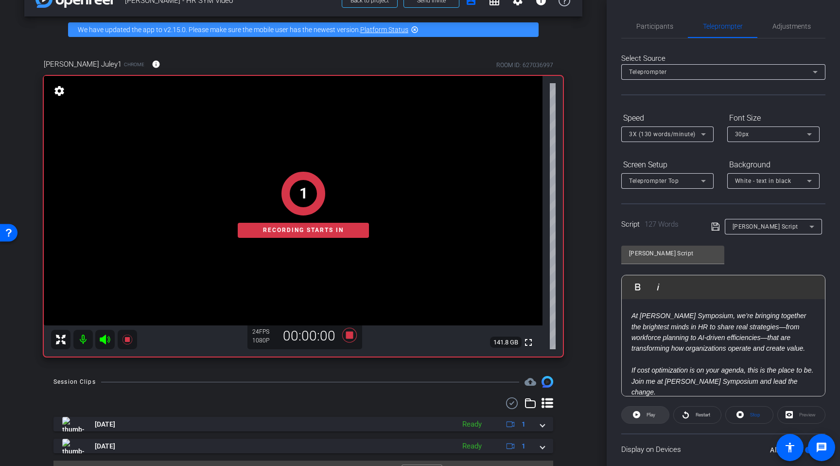
click at [650, 413] on span "Play" at bounding box center [650, 414] width 9 height 5
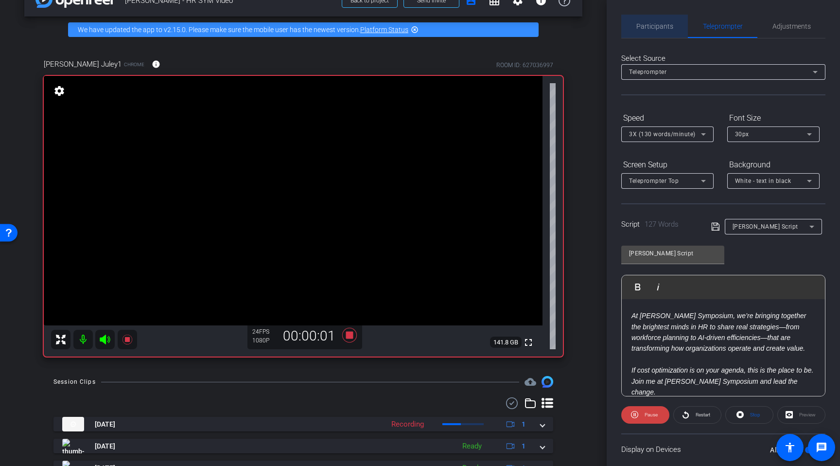
click at [661, 23] on span "Participants" at bounding box center [654, 26] width 37 height 7
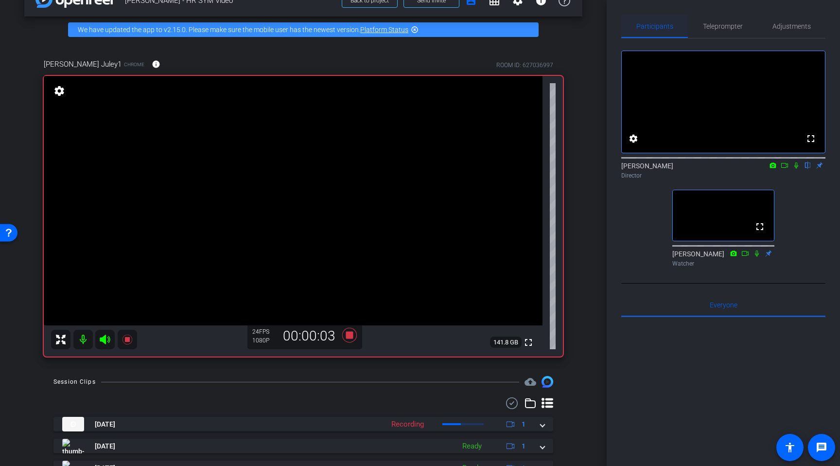
drag, startPoint x: 651, startPoint y: 19, endPoint x: 669, endPoint y: 23, distance: 19.0
click at [651, 19] on span "Participants" at bounding box center [654, 26] width 37 height 23
click at [699, 26] on div "Teleprompter" at bounding box center [723, 26] width 70 height 23
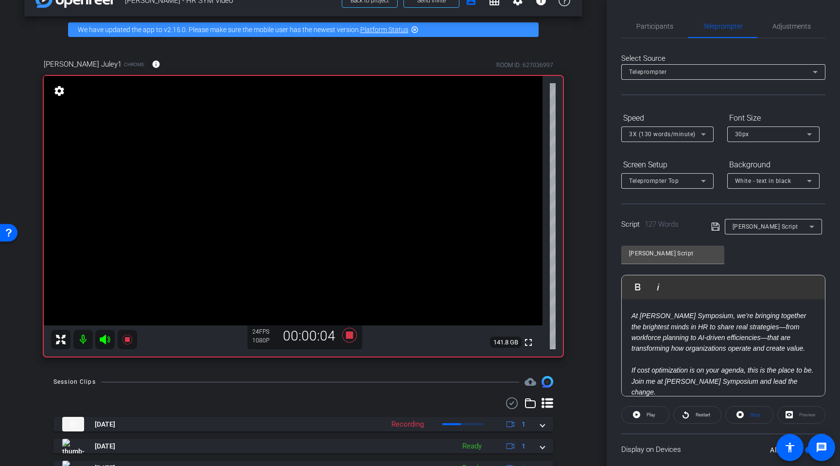
scroll to position [66, 0]
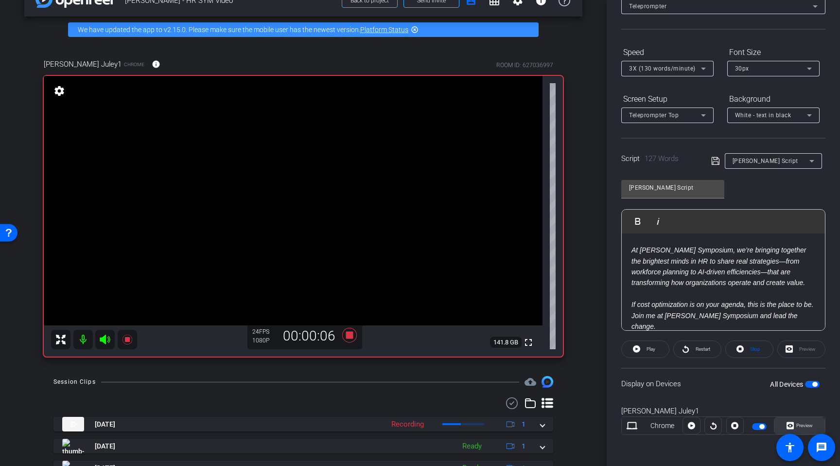
click at [708, 422] on span "Preview" at bounding box center [803, 426] width 19 height 14
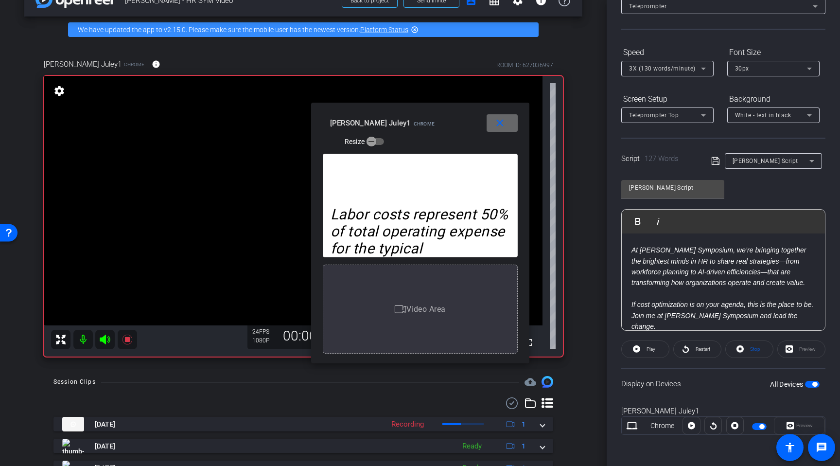
click at [500, 118] on mat-icon "close" at bounding box center [500, 123] width 12 height 12
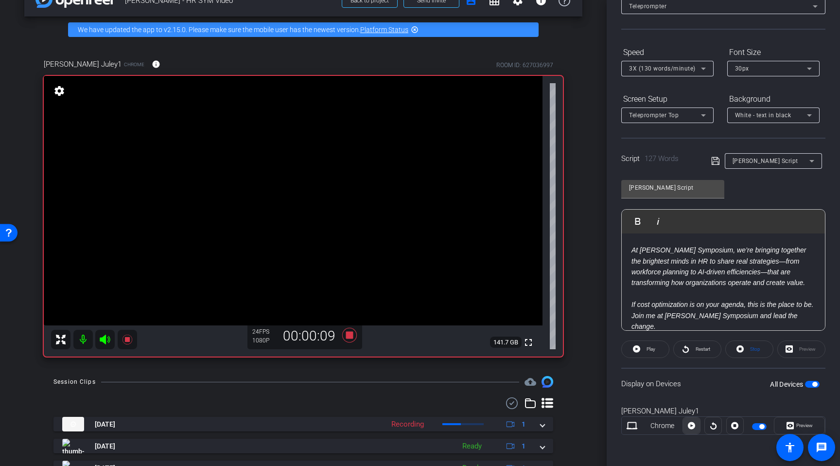
click at [692, 426] on icon at bounding box center [691, 425] width 7 height 15
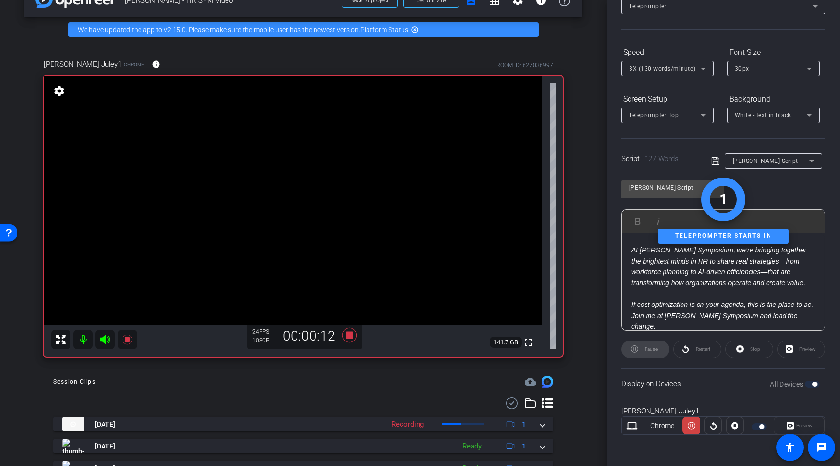
scroll to position [0, 0]
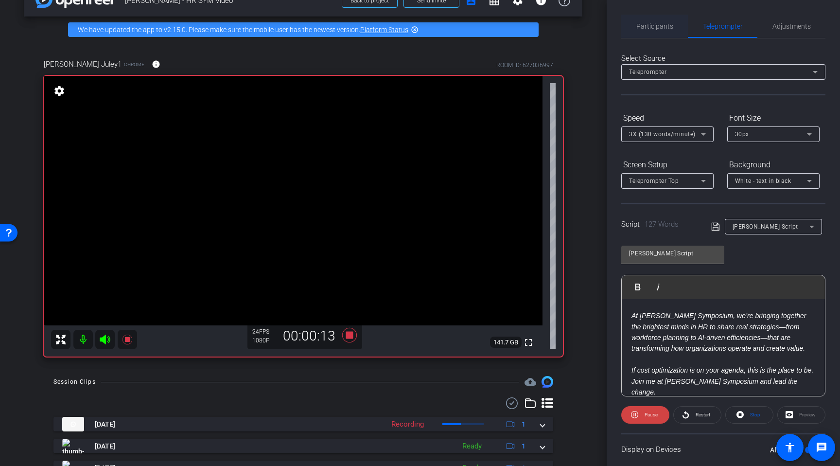
click at [663, 27] on span "Participants" at bounding box center [654, 26] width 37 height 7
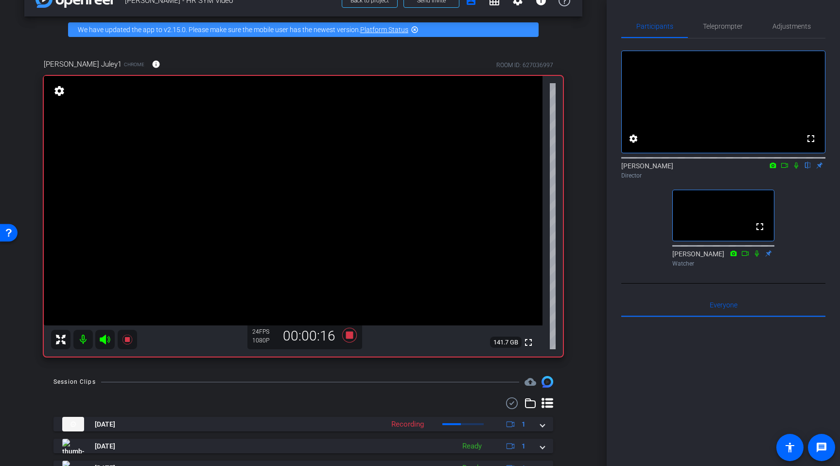
click at [708, 169] on icon at bounding box center [796, 165] width 4 height 6
drag, startPoint x: 730, startPoint y: 30, endPoint x: 728, endPoint y: 60, distance: 30.2
click at [708, 30] on span "Teleprompter" at bounding box center [723, 26] width 40 height 23
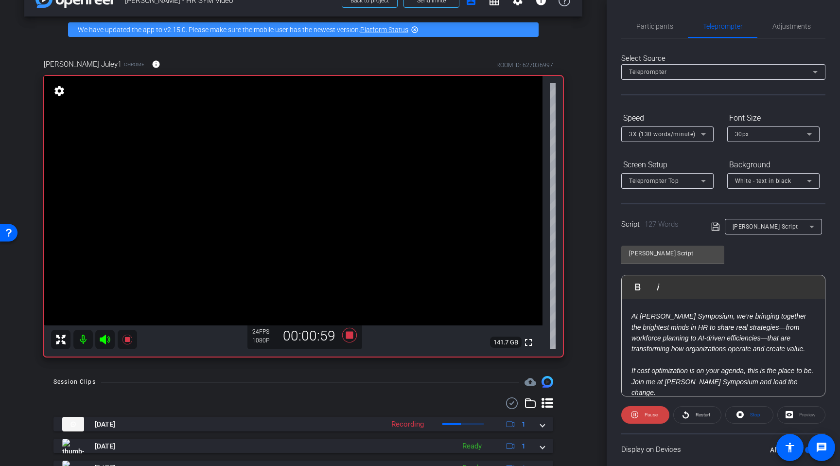
scroll to position [129, 0]
click at [347, 335] on icon at bounding box center [349, 335] width 15 height 15
click at [662, 25] on span "Participants" at bounding box center [654, 26] width 37 height 7
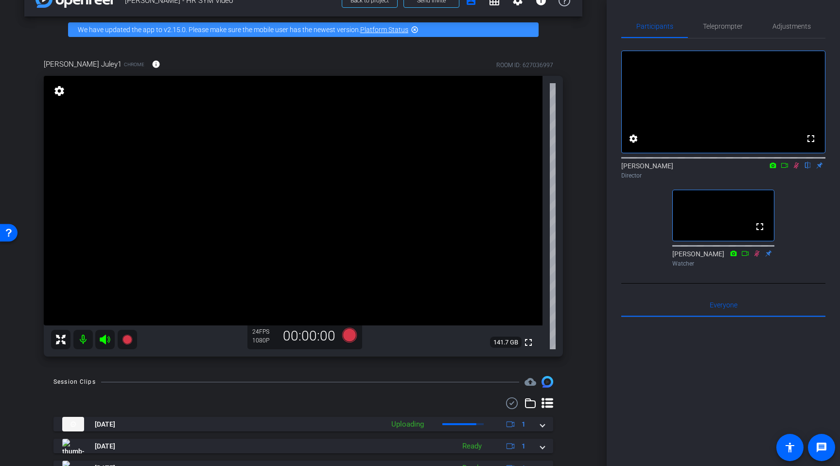
click at [708, 169] on icon at bounding box center [796, 165] width 8 height 7
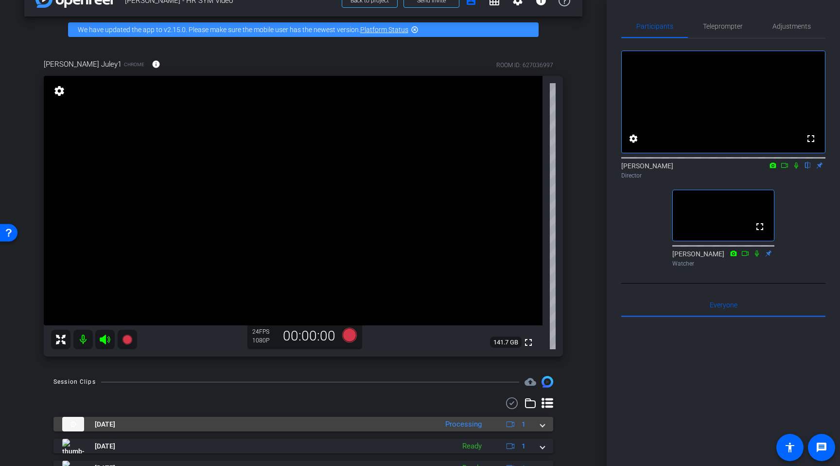
click at [544, 426] on mat-expansion-panel-header "Aug 26, 2025 Processing 1" at bounding box center [303, 424] width 500 height 15
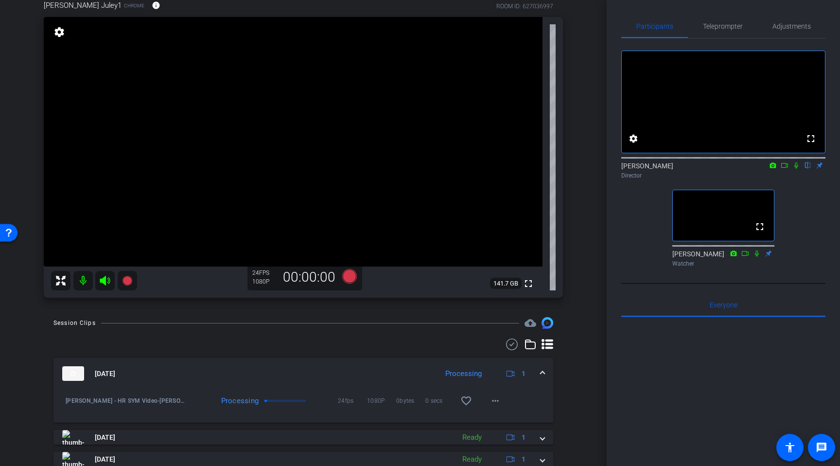
scroll to position [87, 0]
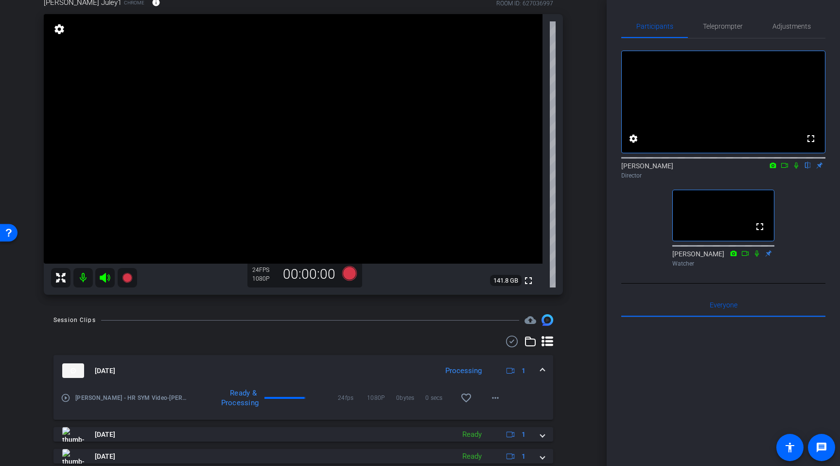
click at [564, 372] on div "Session Clips cloud_upload Aug 26, 2025 Processing 1 play_circle_outline Rachel…" at bounding box center [303, 406] width 558 height 184
click at [14, 57] on div "arrow_back Rachel Juley - HR SYM Video Back to project Send invite account_box …" at bounding box center [303, 146] width 607 height 466
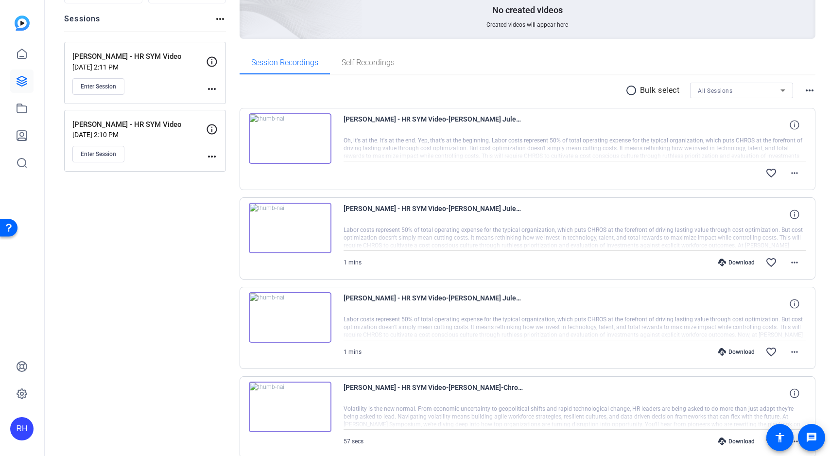
scroll to position [155, 0]
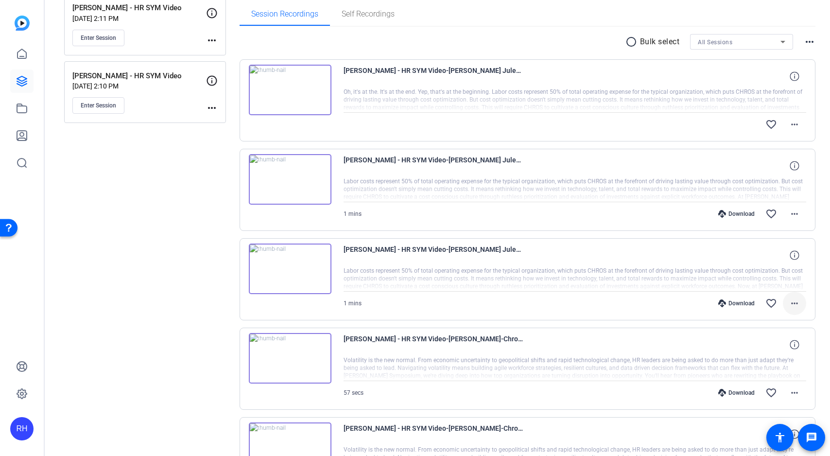
click at [801, 307] on span at bounding box center [794, 303] width 23 height 23
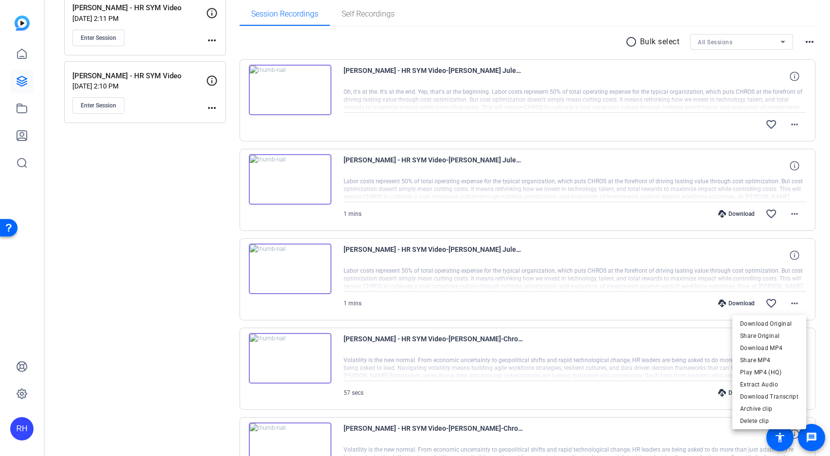
click at [782, 348] on span "Download MP4" at bounding box center [769, 348] width 58 height 12
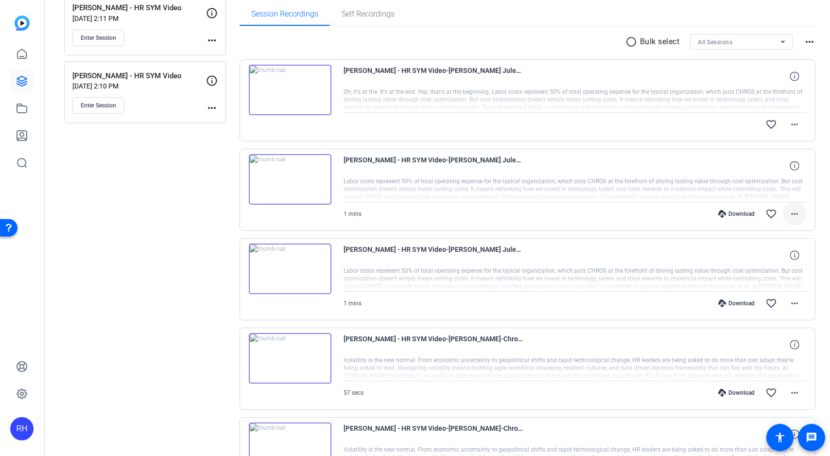
click at [798, 217] on mat-icon "more_horiz" at bounding box center [795, 214] width 12 height 12
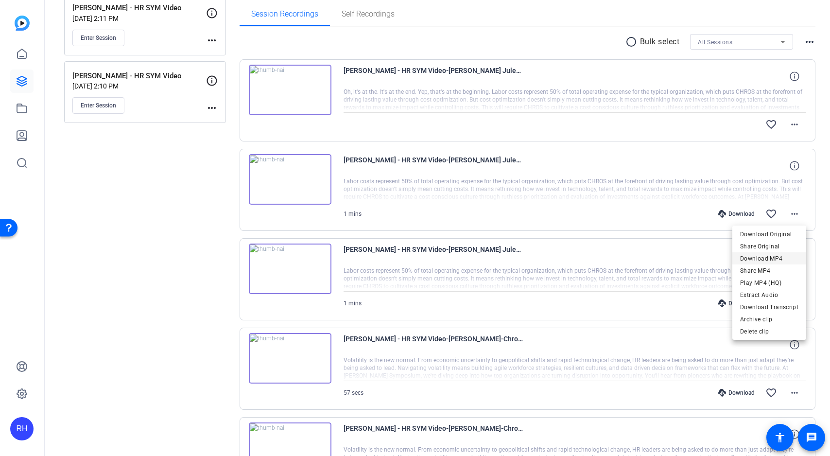
click at [781, 256] on span "Download MP4" at bounding box center [769, 259] width 58 height 12
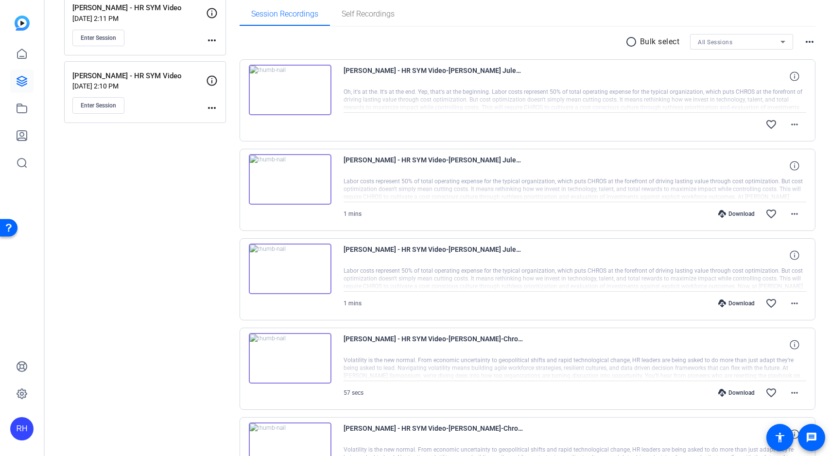
scroll to position [98, 0]
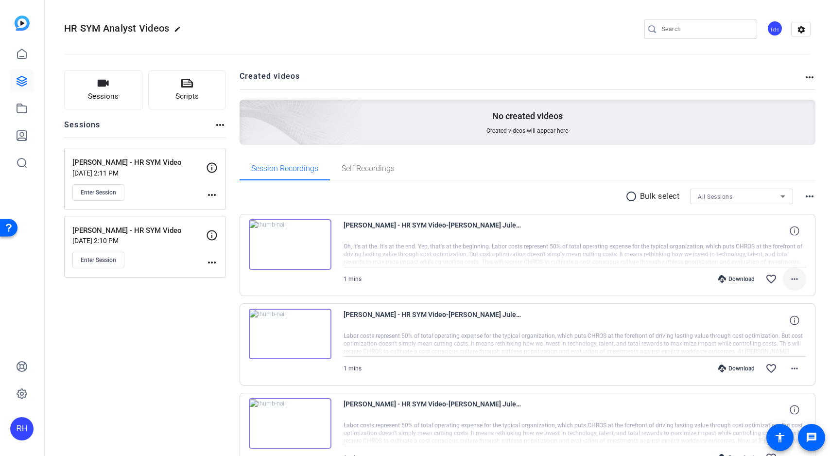
click at [795, 282] on mat-icon "more_horiz" at bounding box center [795, 279] width 12 height 12
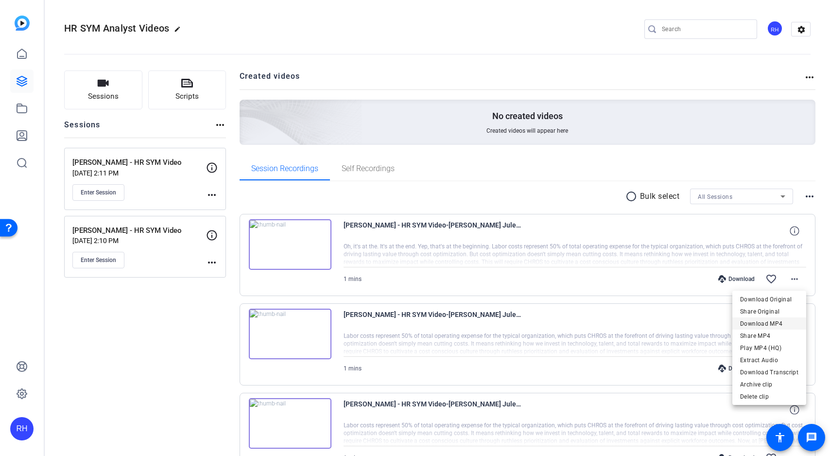
click at [778, 324] on span "Download MP4" at bounding box center [769, 324] width 58 height 12
